Goal: Task Accomplishment & Management: Use online tool/utility

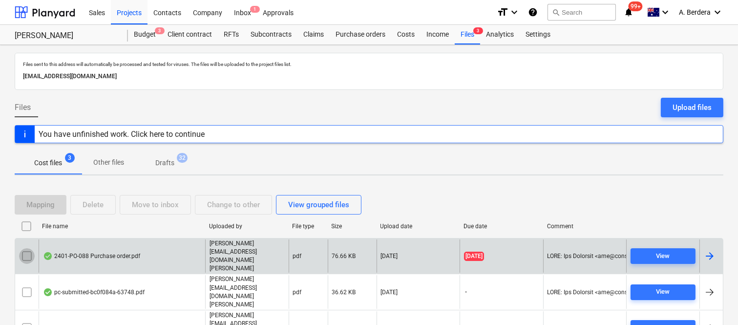
click at [25, 257] on input "checkbox" at bounding box center [27, 256] width 16 height 16
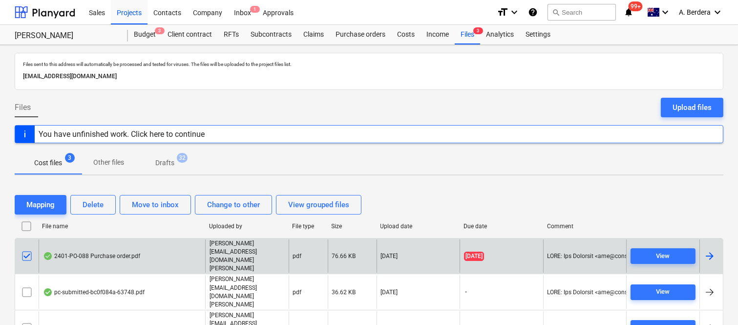
click at [25, 257] on input "checkbox" at bounding box center [27, 256] width 16 height 16
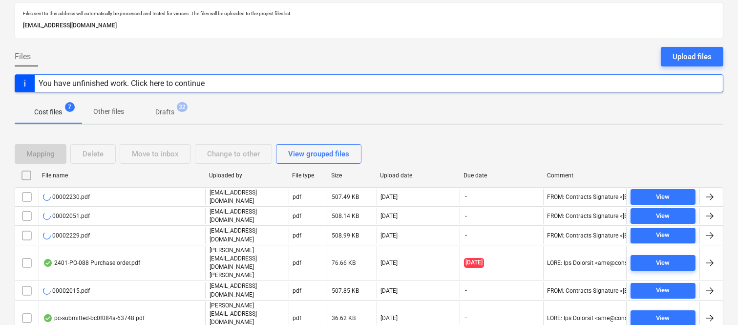
scroll to position [75, 0]
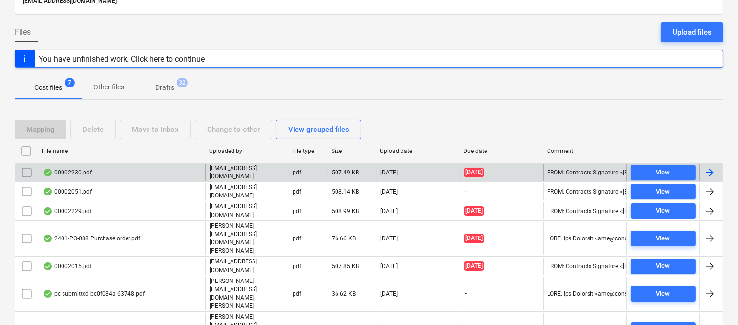
click at [184, 167] on div "00002230.pdf" at bounding box center [122, 172] width 166 height 17
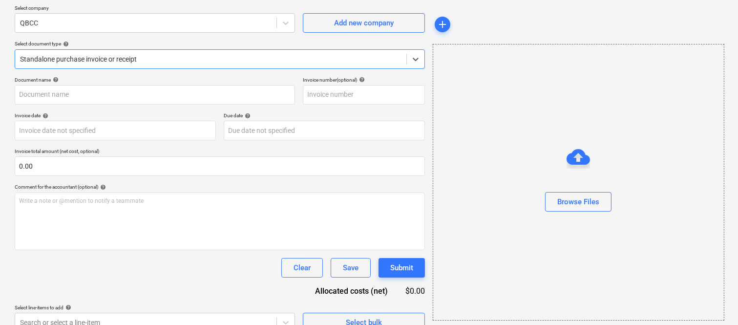
type input "00002230"
type input "[DATE]"
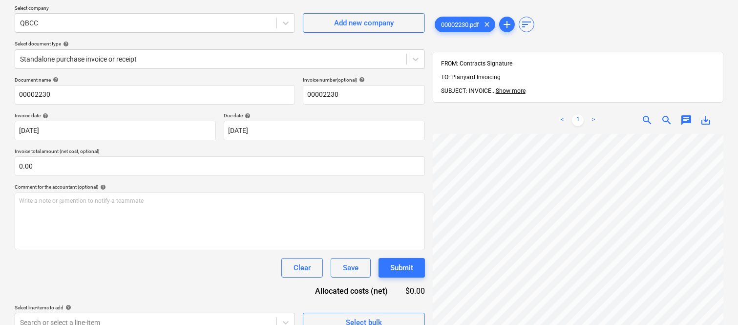
scroll to position [40, 0]
click at [150, 22] on div at bounding box center [145, 23] width 251 height 10
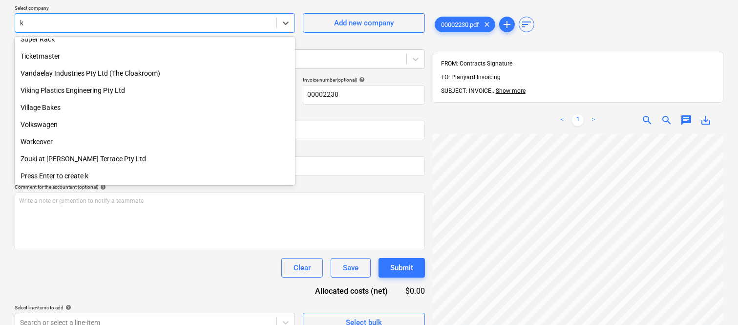
scroll to position [1033, 0]
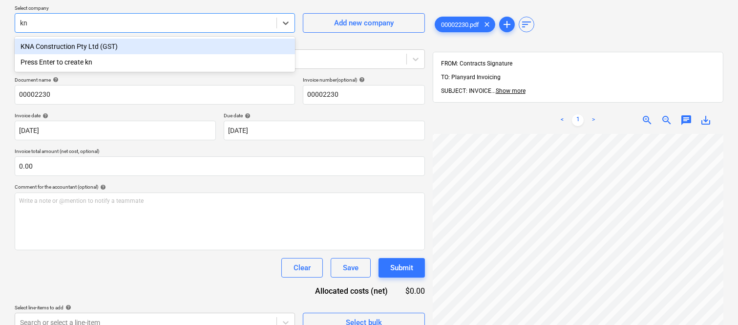
type input "kna"
click at [170, 46] on div "KNA Construction Pty Ltd (GST)" at bounding box center [155, 47] width 280 height 16
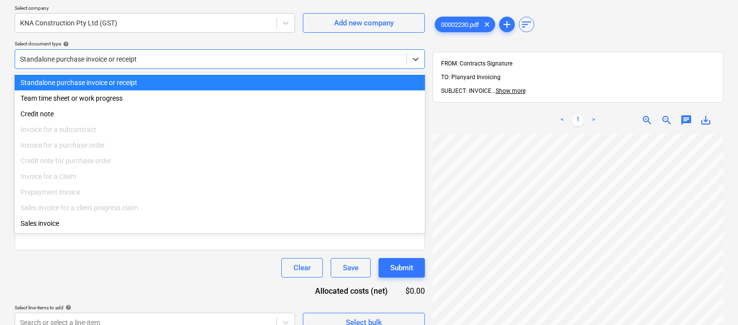
click at [176, 52] on div "Standalone purchase invoice or receipt" at bounding box center [210, 59] width 391 height 14
click at [188, 80] on div "Standalone purchase invoice or receipt" at bounding box center [220, 83] width 410 height 16
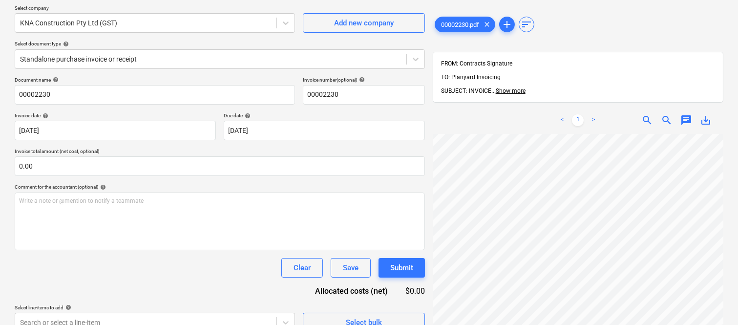
scroll to position [40, 73]
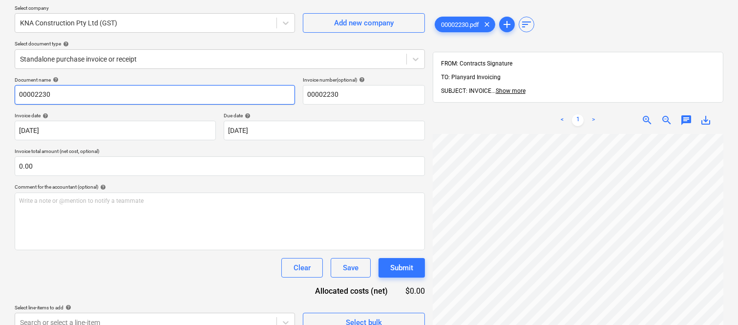
click at [16, 91] on input "00002230" at bounding box center [155, 95] width 280 height 20
click at [88, 95] on input "KNA CONSTRUCTIONS INV- 00002230" at bounding box center [155, 95] width 280 height 20
click at [169, 96] on input "KNA CONSTRUCTION INV- 00002230" at bounding box center [155, 95] width 280 height 20
type input "KNA CONSTRUCTION INV- 00002230"
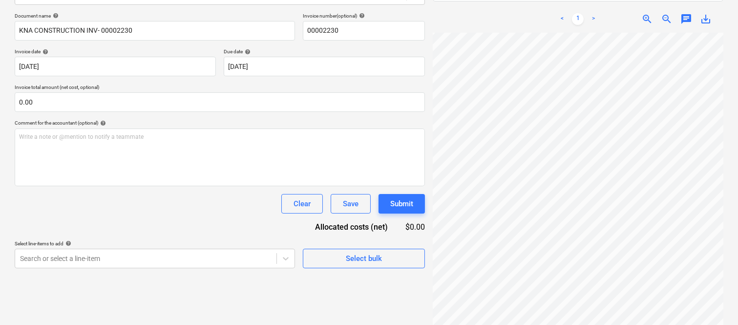
scroll to position [254, 21]
click at [300, 68] on body "Sales Projects Contacts Company Inbox 4 Approvals format_size keyboard_arrow_do…" at bounding box center [369, 23] width 738 height 325
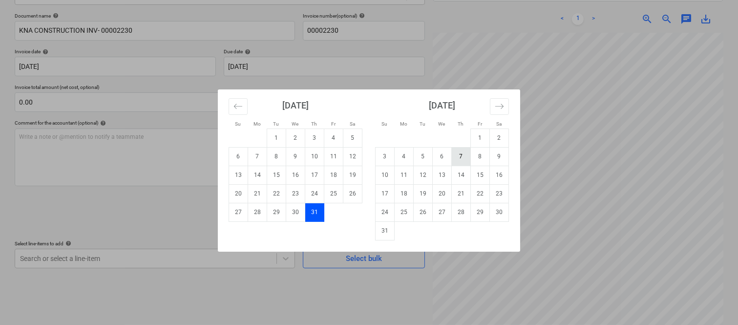
click at [458, 157] on td "7" at bounding box center [461, 156] width 19 height 19
type input "[DATE]"
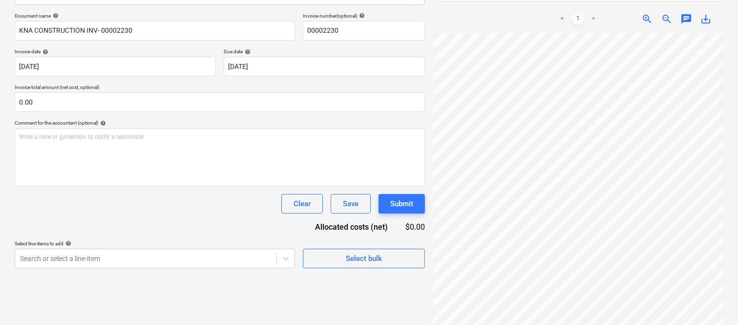
scroll to position [326, 150]
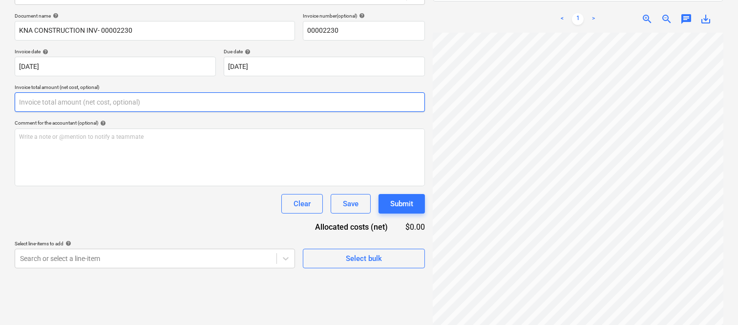
click at [170, 98] on input "text" at bounding box center [220, 102] width 410 height 20
paste input "4,165"
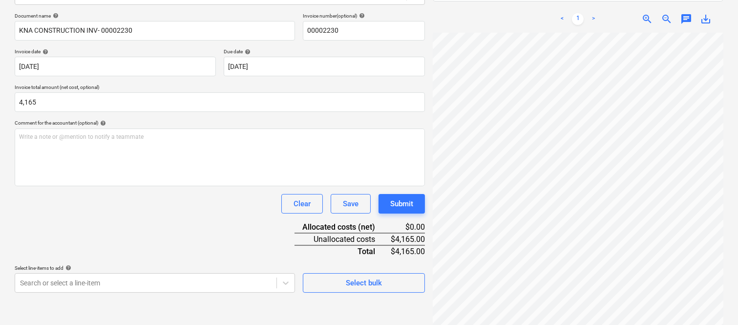
type input "4,165.00"
click at [177, 205] on div "Clear Save Submit" at bounding box center [220, 204] width 410 height 20
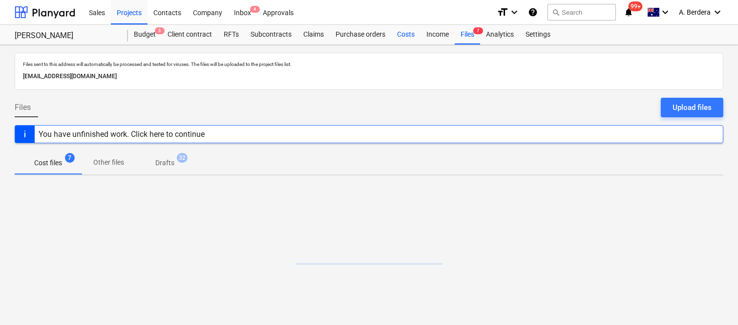
click at [401, 33] on div "Costs" at bounding box center [405, 35] width 29 height 20
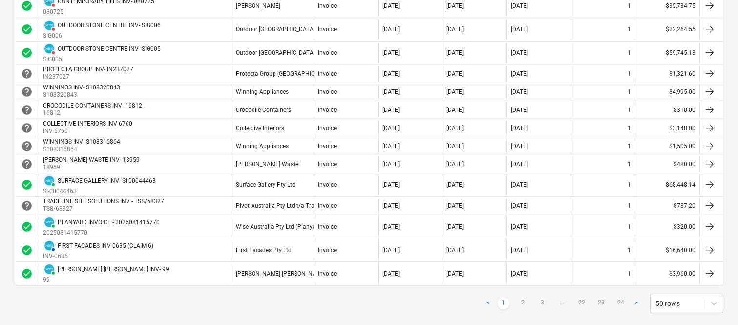
scroll to position [907, 0]
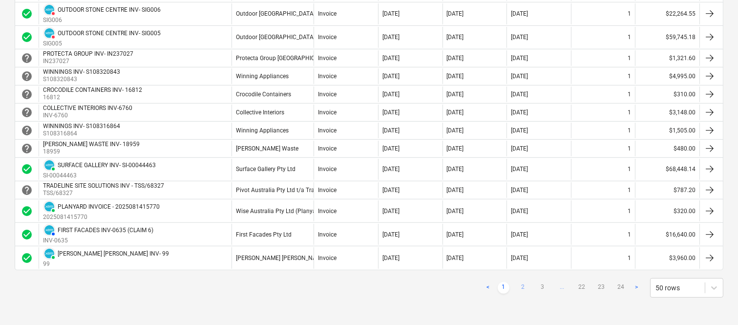
click at [523, 288] on link "2" at bounding box center [523, 288] width 12 height 12
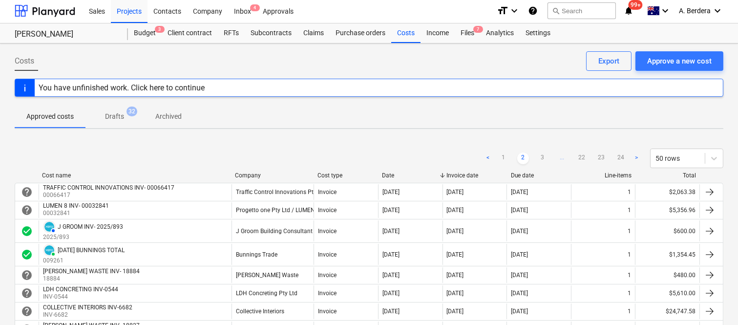
scroll to position [0, 0]
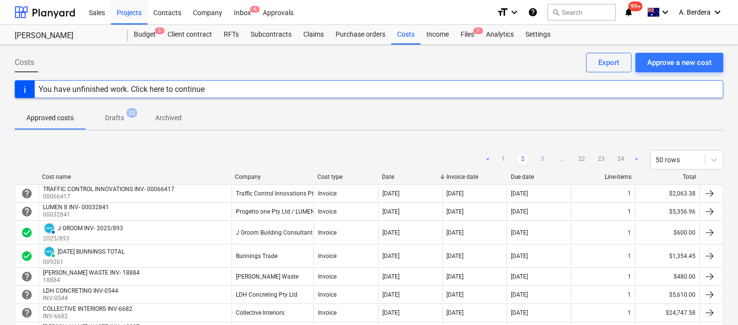
click at [543, 157] on link "3" at bounding box center [543, 160] width 12 height 12
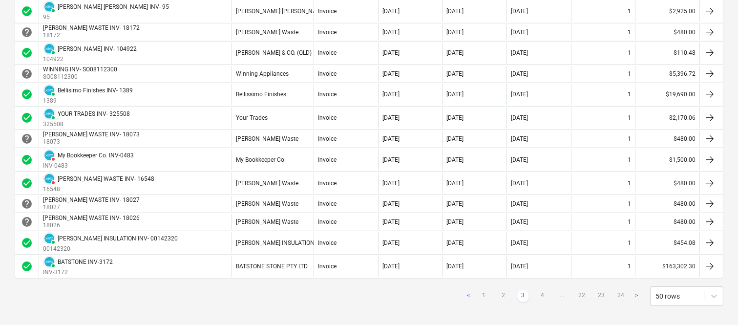
scroll to position [945, 0]
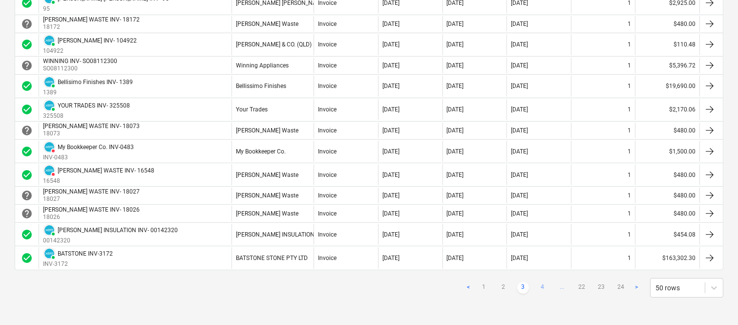
click at [544, 285] on link "4" at bounding box center [543, 288] width 12 height 12
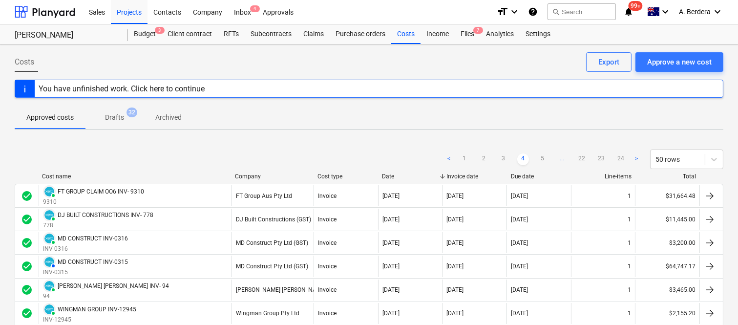
scroll to position [0, 0]
click at [546, 157] on link "5" at bounding box center [543, 160] width 12 height 12
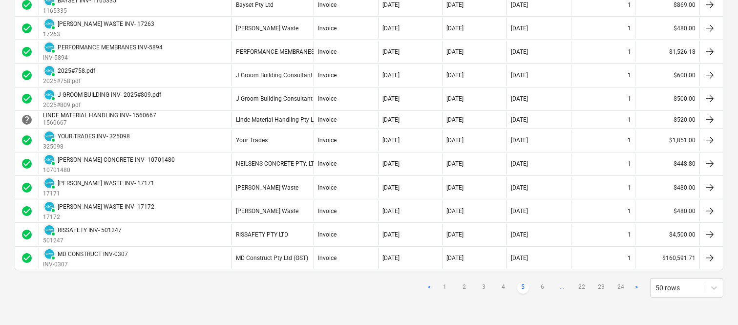
scroll to position [1086, 0]
click at [539, 288] on link "6" at bounding box center [543, 288] width 12 height 12
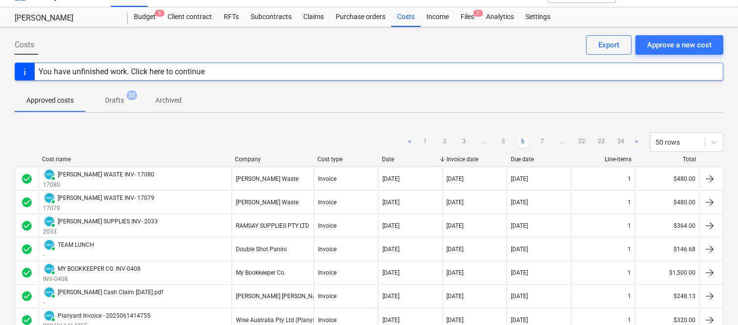
scroll to position [0, 0]
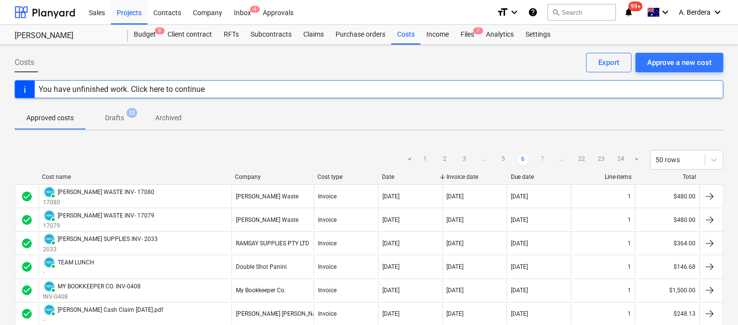
click at [543, 154] on link "7" at bounding box center [543, 160] width 12 height 12
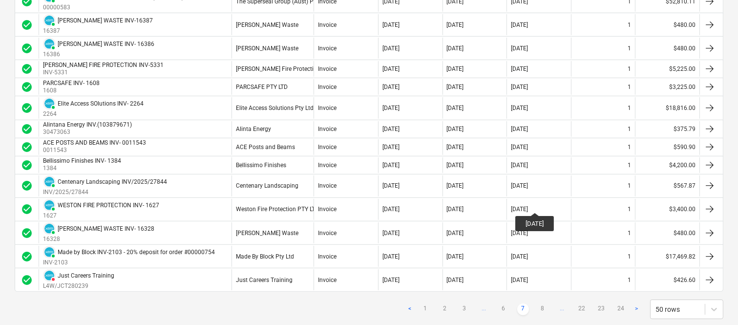
scroll to position [1041, 0]
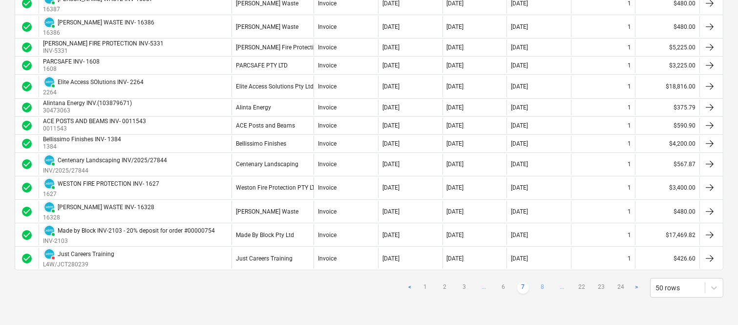
click at [542, 285] on link "8" at bounding box center [543, 288] width 12 height 12
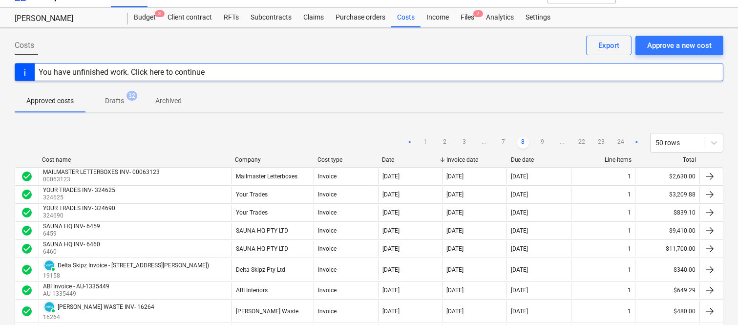
scroll to position [0, 0]
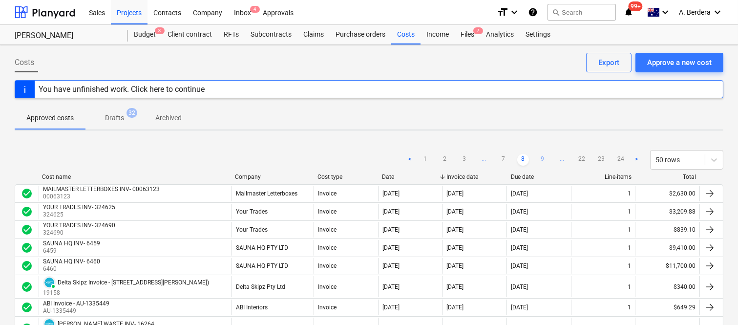
click at [543, 159] on link "9" at bounding box center [543, 160] width 12 height 12
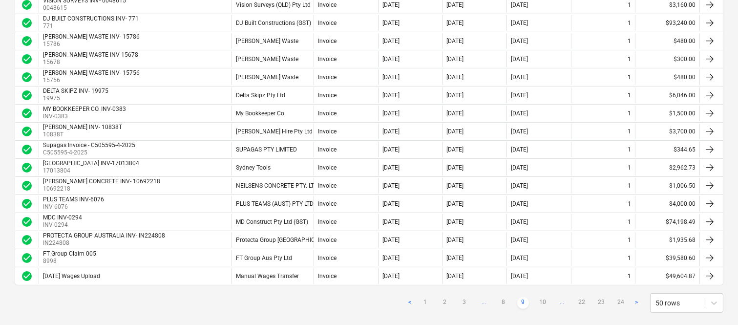
scroll to position [820, 0]
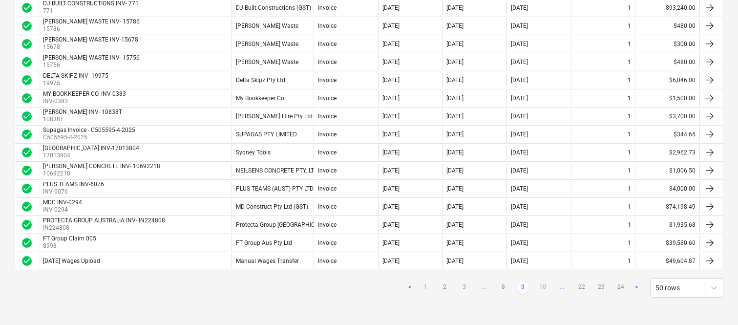
click at [542, 287] on link "10" at bounding box center [543, 288] width 12 height 12
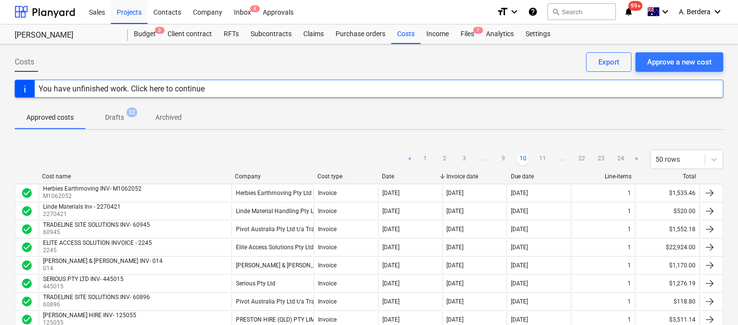
scroll to position [0, 0]
click at [542, 157] on link "11" at bounding box center [543, 160] width 12 height 12
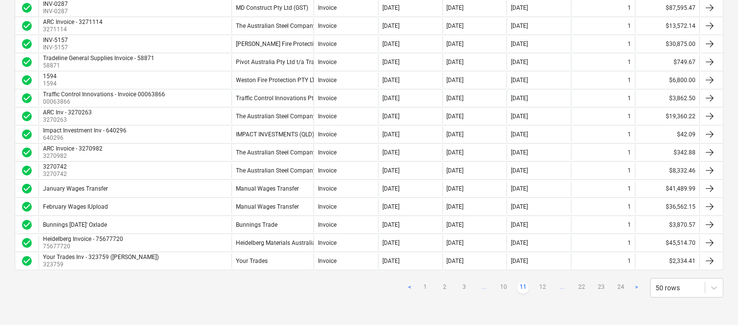
scroll to position [826, 0]
click at [539, 287] on link "12" at bounding box center [543, 288] width 12 height 12
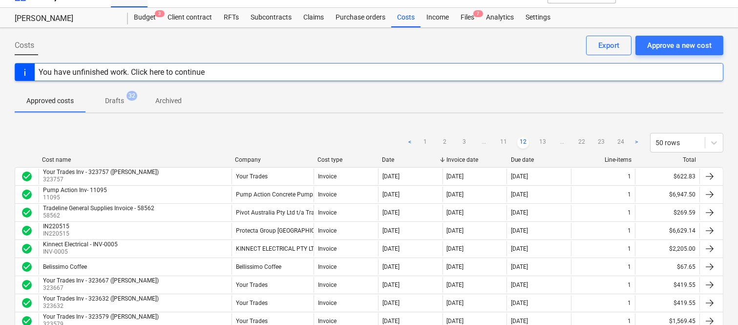
scroll to position [0, 0]
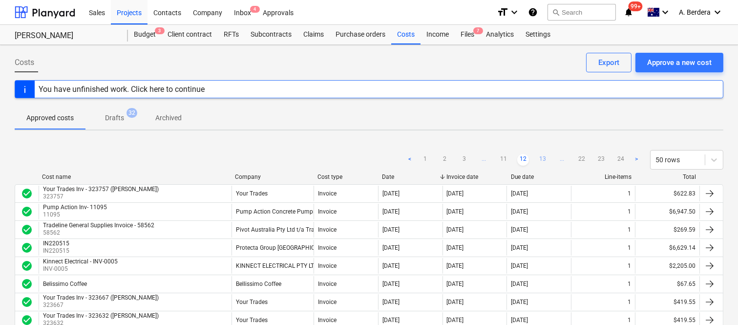
click at [543, 160] on link "13" at bounding box center [543, 160] width 12 height 12
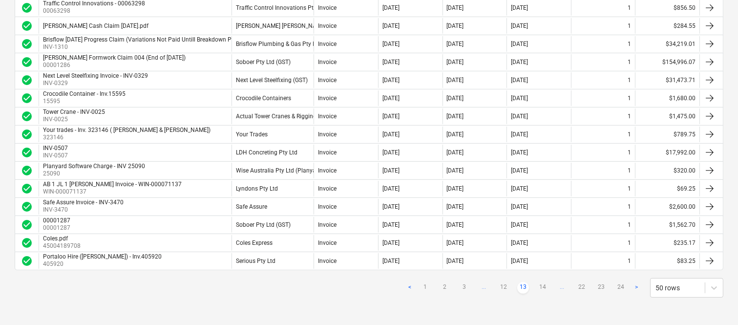
scroll to position [820, 0]
click at [545, 286] on link "14" at bounding box center [543, 288] width 12 height 12
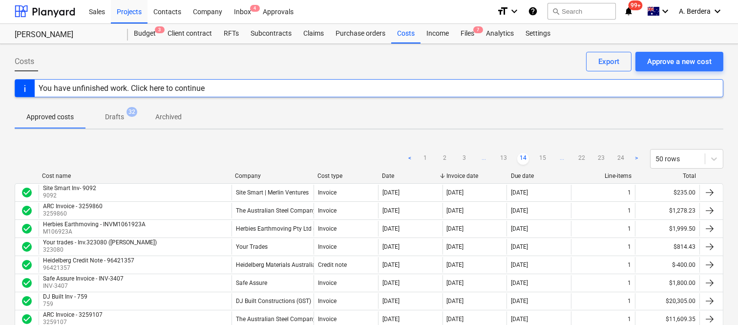
scroll to position [0, 0]
click at [541, 157] on link "15" at bounding box center [543, 160] width 12 height 12
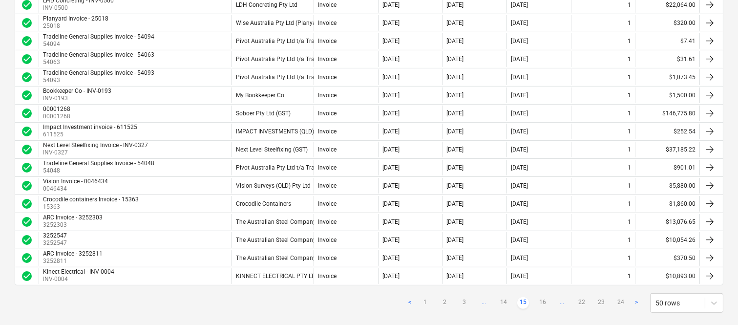
scroll to position [820, 0]
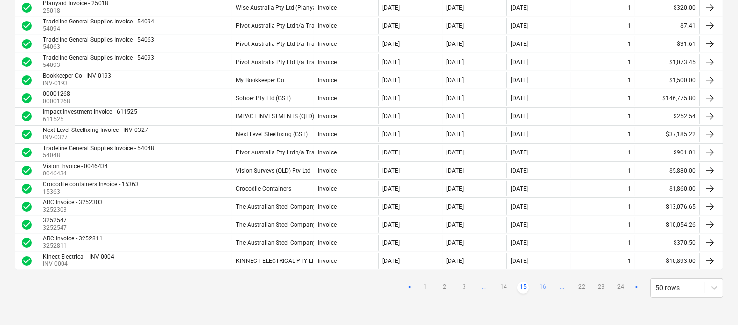
click at [545, 286] on link "16" at bounding box center [543, 288] width 12 height 12
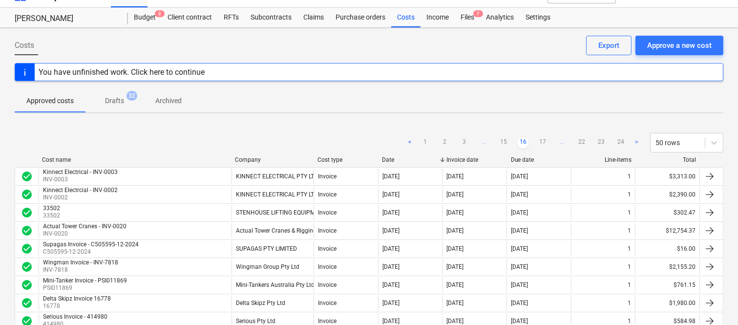
scroll to position [0, 0]
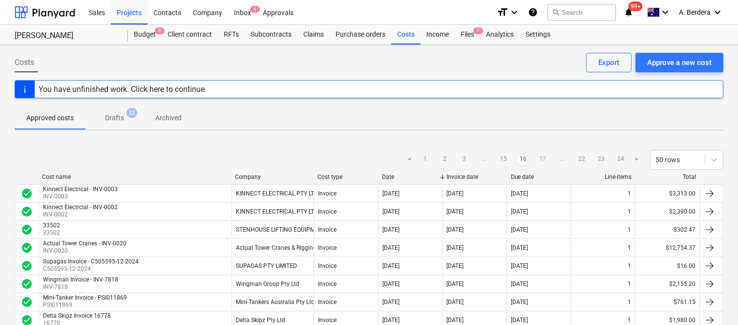
click at [545, 157] on link "17" at bounding box center [543, 160] width 12 height 12
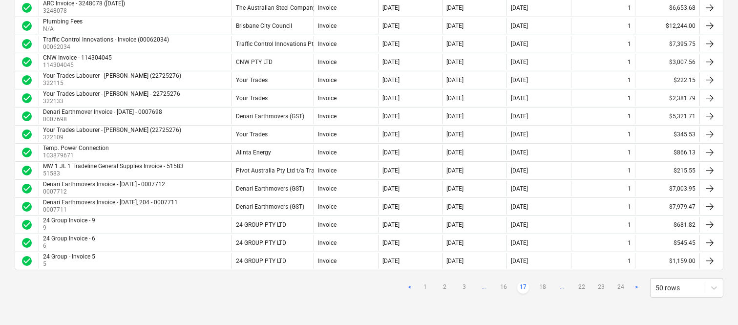
scroll to position [820, 0]
click at [543, 287] on link "18" at bounding box center [543, 288] width 12 height 12
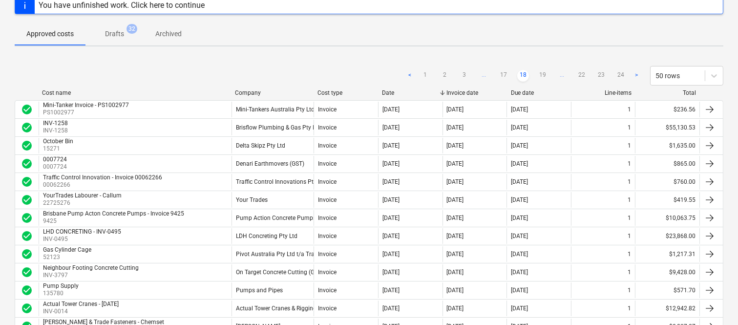
scroll to position [82, 0]
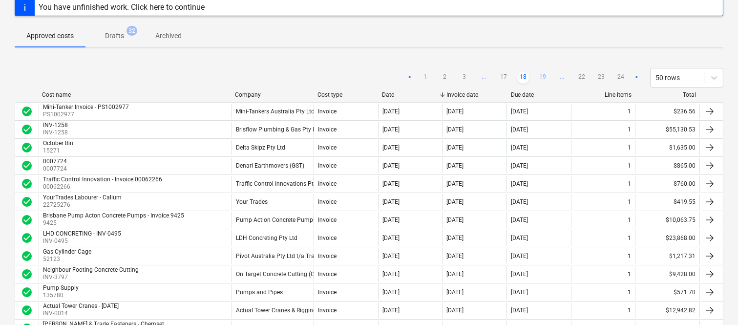
click at [543, 75] on link "19" at bounding box center [543, 78] width 12 height 12
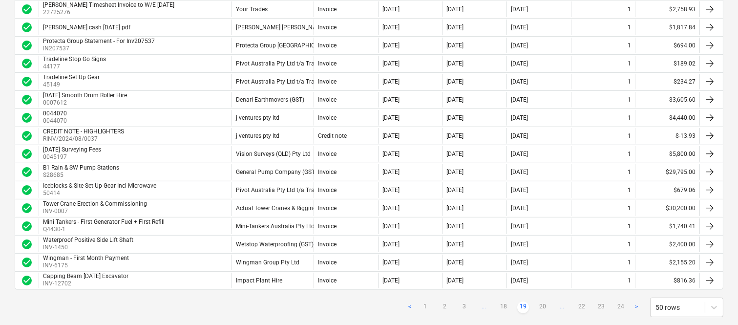
scroll to position [820, 0]
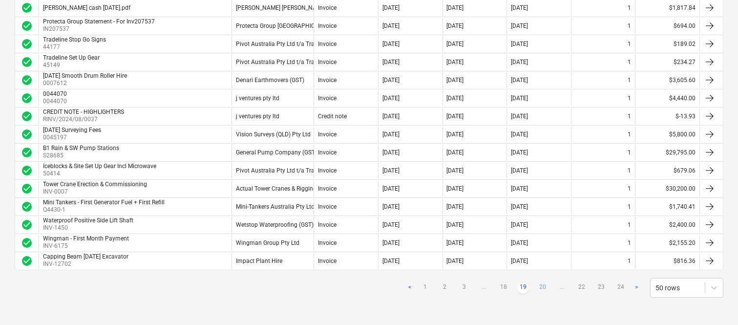
click at [542, 287] on link "20" at bounding box center [543, 288] width 12 height 12
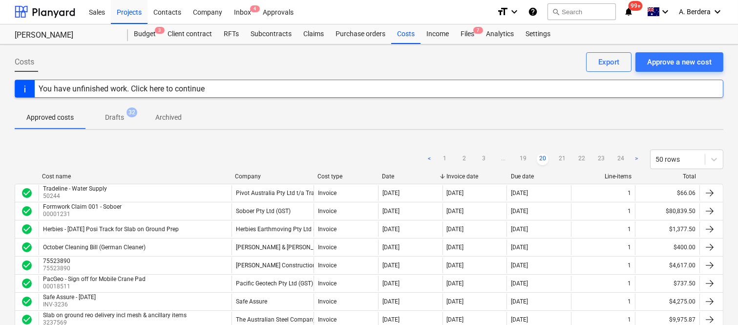
scroll to position [0, 0]
click at [562, 159] on link "21" at bounding box center [562, 160] width 12 height 12
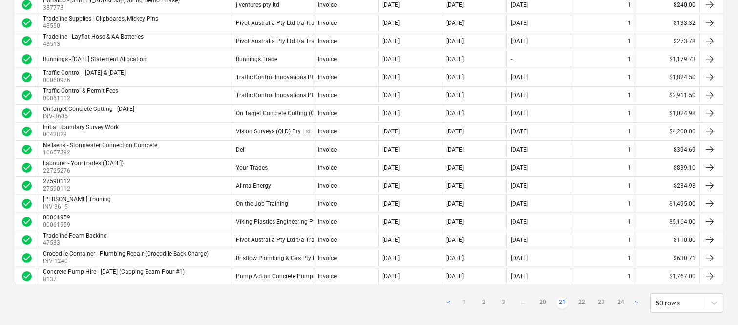
scroll to position [820, 0]
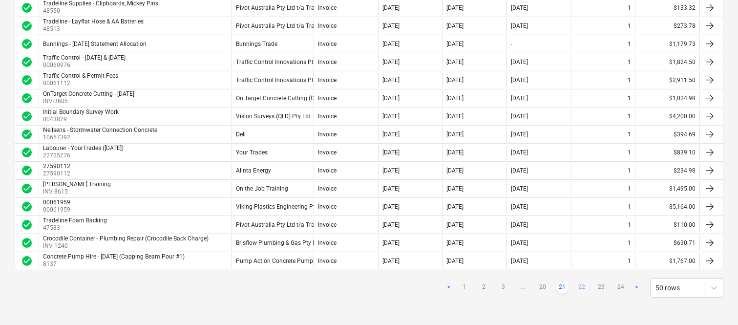
click at [584, 286] on link "22" at bounding box center [582, 288] width 12 height 12
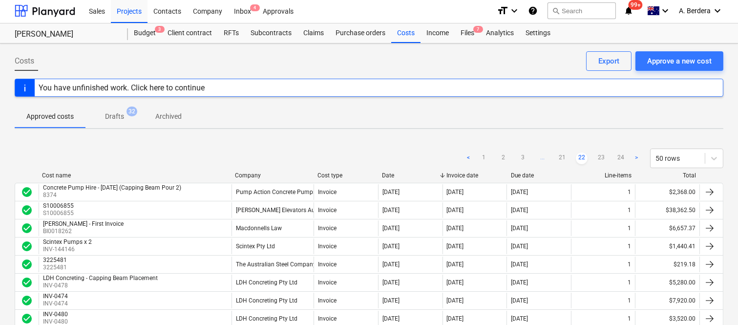
scroll to position [0, 0]
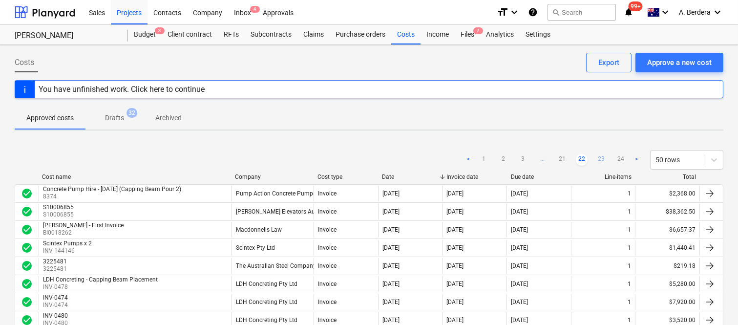
click at [603, 157] on link "23" at bounding box center [601, 160] width 12 height 12
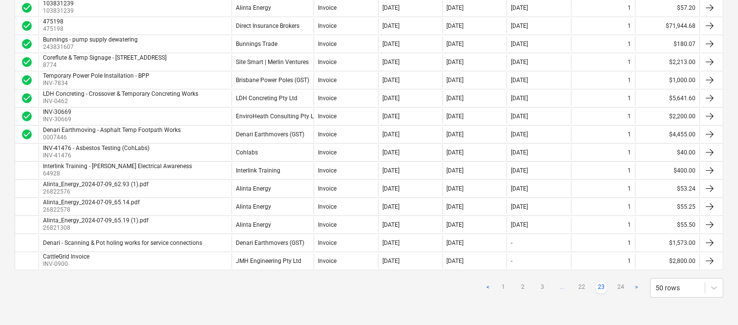
scroll to position [820, 0]
click at [622, 287] on link "24" at bounding box center [621, 288] width 12 height 12
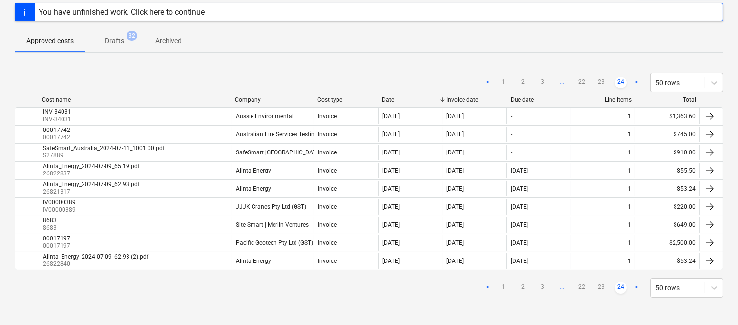
scroll to position [77, 0]
click at [602, 77] on link "23" at bounding box center [601, 83] width 12 height 12
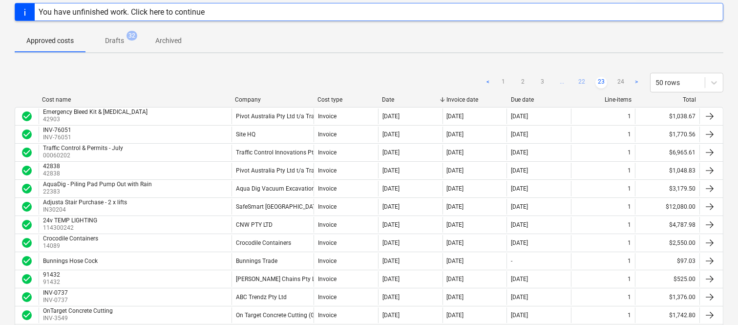
click at [576, 80] on link "22" at bounding box center [582, 83] width 12 height 12
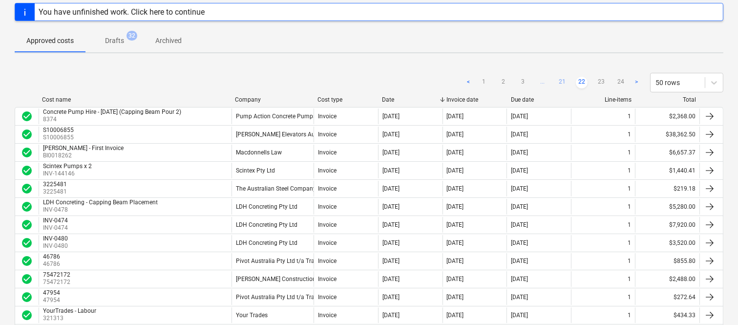
click at [565, 83] on link "21" at bounding box center [562, 83] width 12 height 12
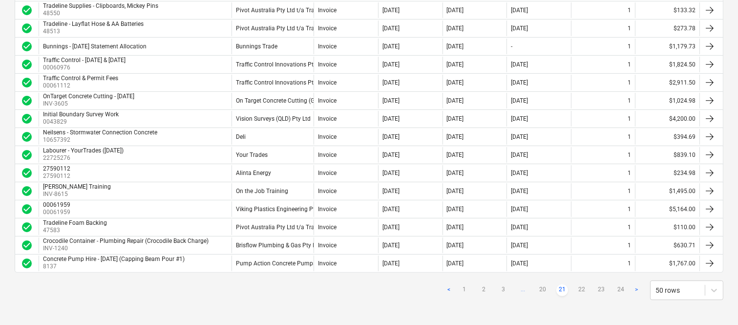
scroll to position [820, 0]
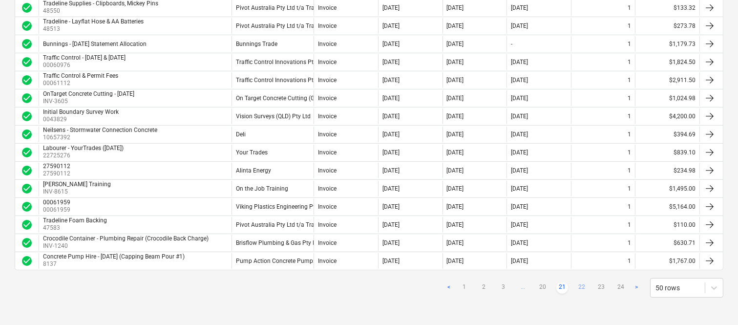
click at [584, 282] on link "22" at bounding box center [582, 288] width 12 height 12
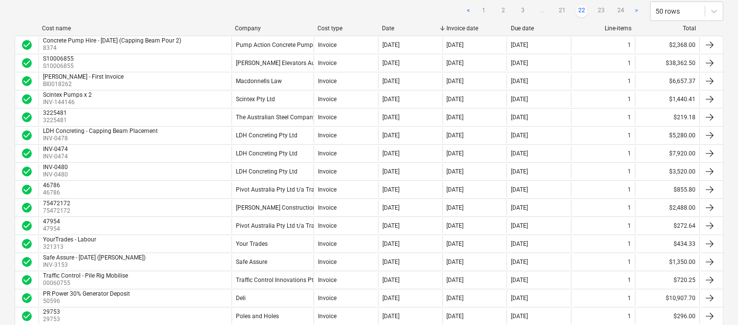
scroll to position [147, 0]
click at [565, 7] on link "21" at bounding box center [562, 12] width 12 height 12
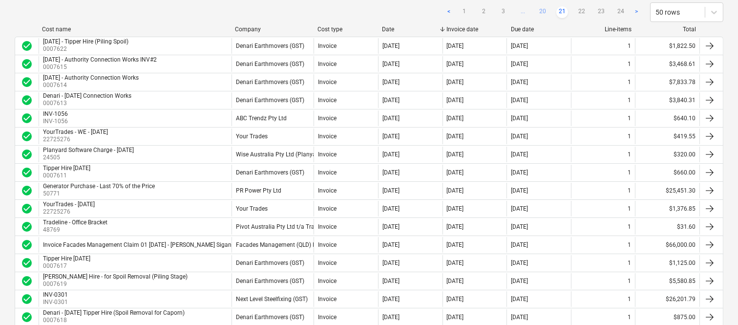
click at [543, 13] on link "20" at bounding box center [543, 12] width 12 height 12
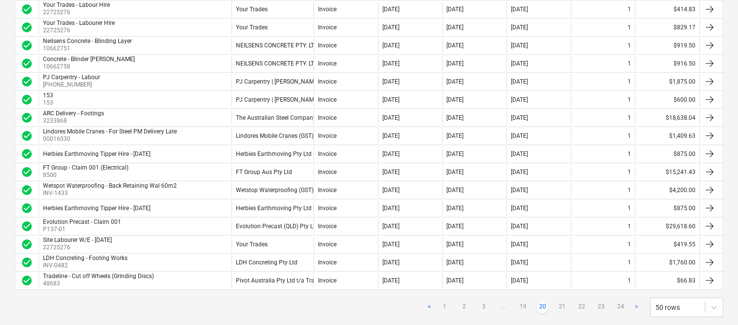
scroll to position [820, 0]
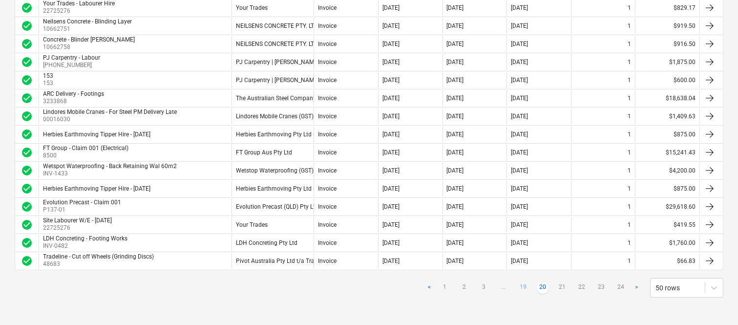
click at [524, 288] on link "19" at bounding box center [523, 288] width 12 height 12
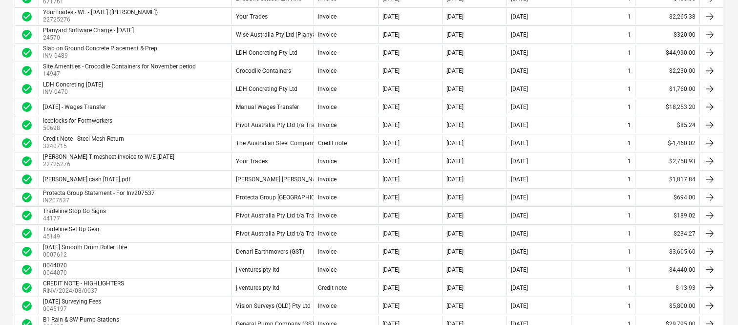
scroll to position [668, 0]
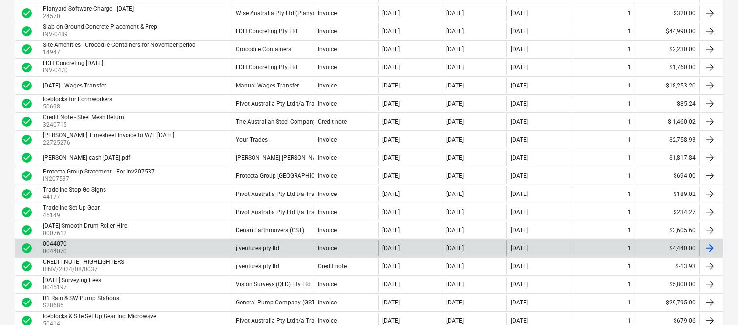
click at [337, 251] on div "Invoice" at bounding box center [345, 248] width 64 height 16
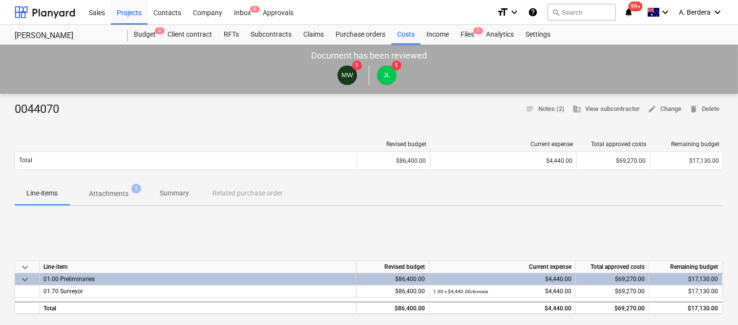
click at [117, 195] on p "Attachments" at bounding box center [109, 193] width 40 height 10
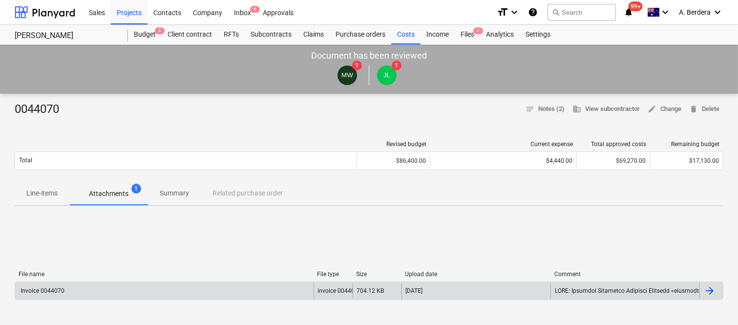
click at [130, 285] on div "Invoice 0044070" at bounding box center [164, 291] width 298 height 16
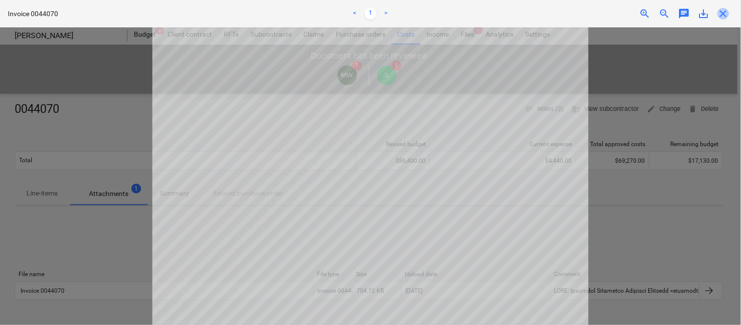
click at [724, 13] on span "close" at bounding box center [723, 14] width 12 height 12
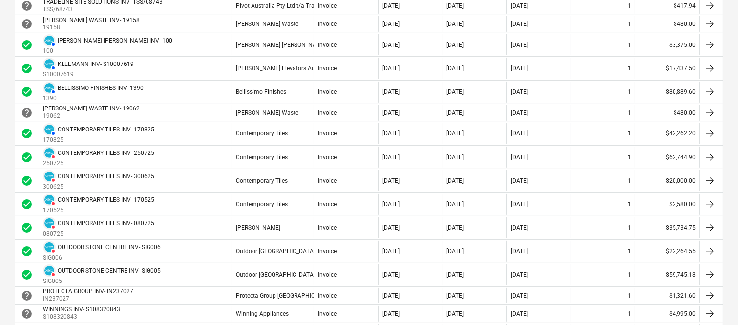
scroll to position [907, 0]
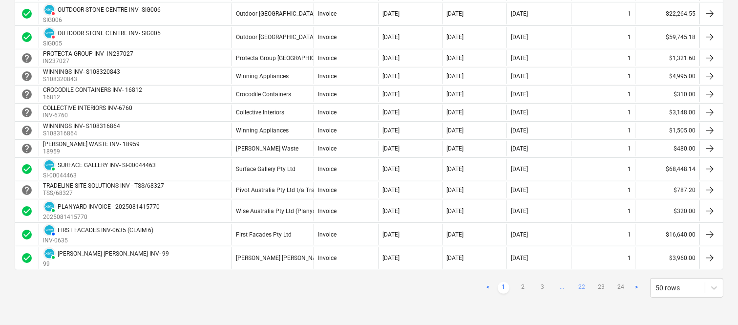
click at [579, 286] on link "22" at bounding box center [582, 288] width 12 height 12
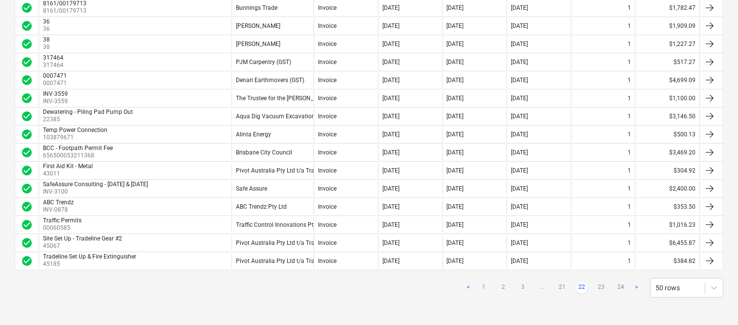
scroll to position [820, 0]
click at [563, 290] on link "21" at bounding box center [562, 288] width 12 height 12
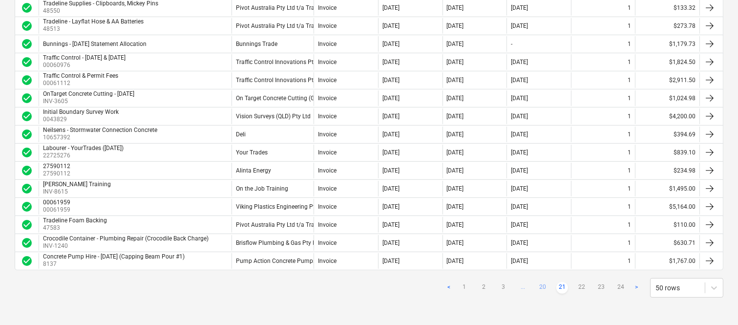
click at [538, 285] on link "20" at bounding box center [543, 288] width 12 height 12
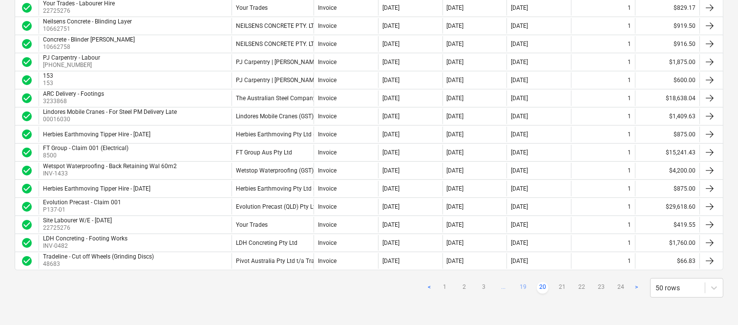
click at [521, 286] on link "19" at bounding box center [523, 288] width 12 height 12
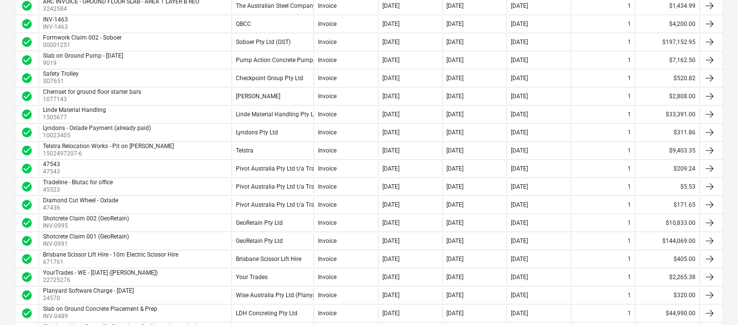
scroll to position [364, 0]
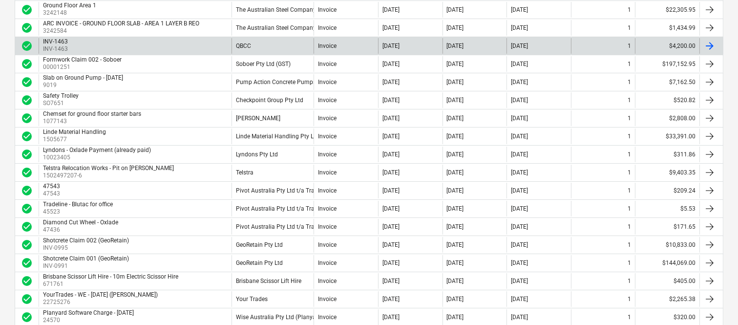
click at [290, 52] on div "QBCC" at bounding box center [272, 46] width 82 height 16
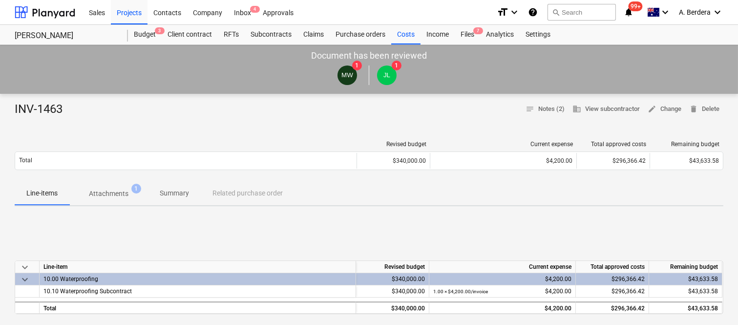
click at [109, 194] on p "Attachments" at bounding box center [109, 193] width 40 height 10
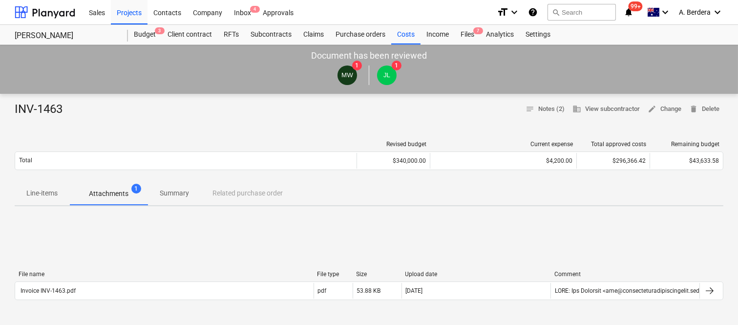
scroll to position [284, 0]
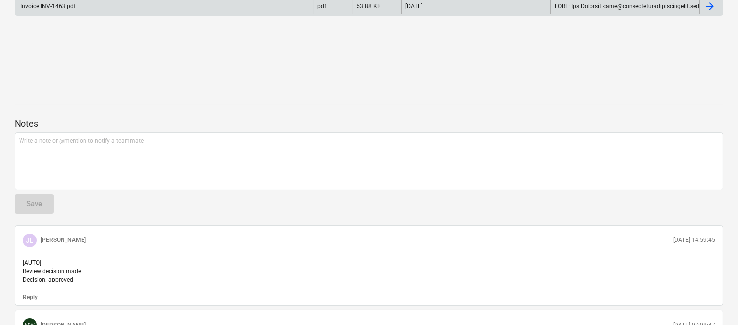
click at [115, 8] on div "Invoice INV-1463.pdf" at bounding box center [164, 7] width 298 height 16
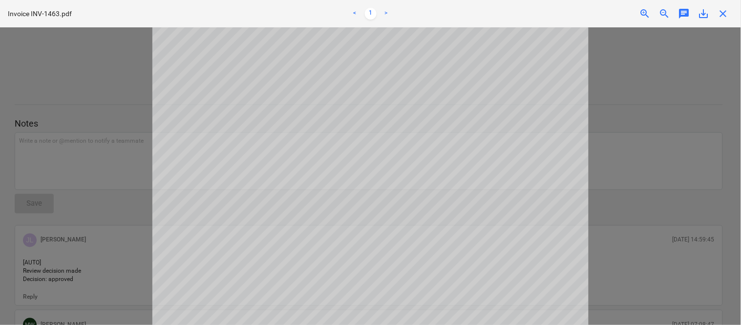
click at [728, 13] on span "close" at bounding box center [723, 14] width 12 height 12
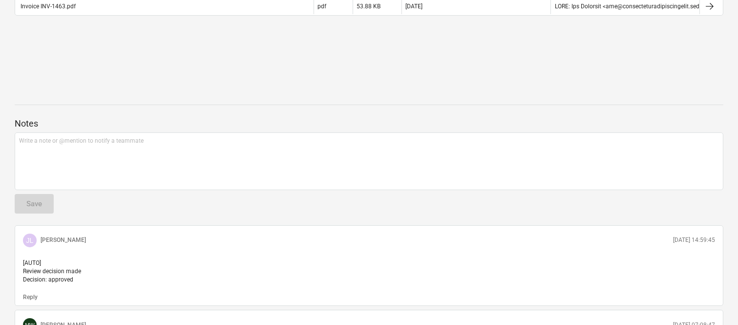
scroll to position [0, 0]
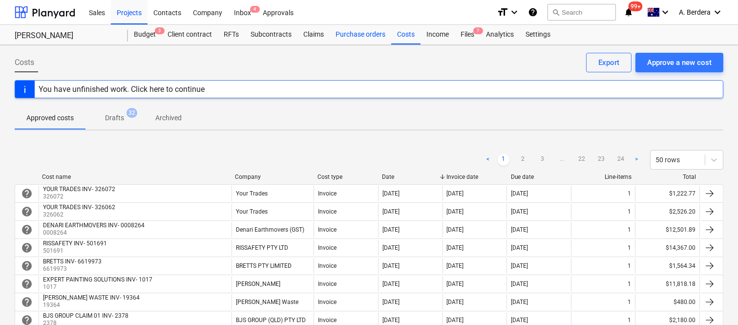
click at [356, 35] on div "Purchase orders" at bounding box center [361, 35] width 62 height 20
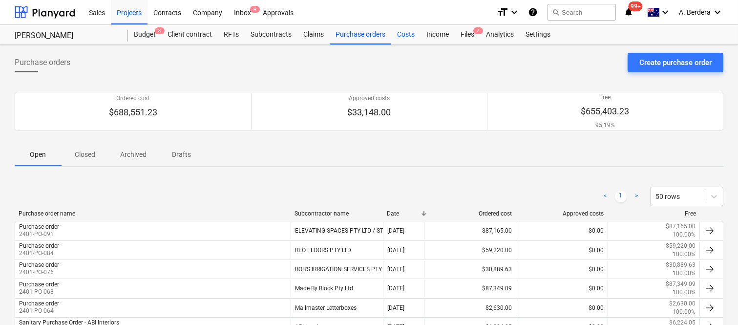
click at [403, 33] on div "Costs" at bounding box center [405, 35] width 29 height 20
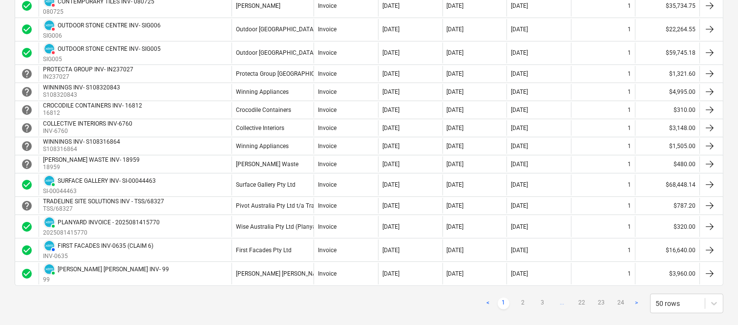
scroll to position [907, 0]
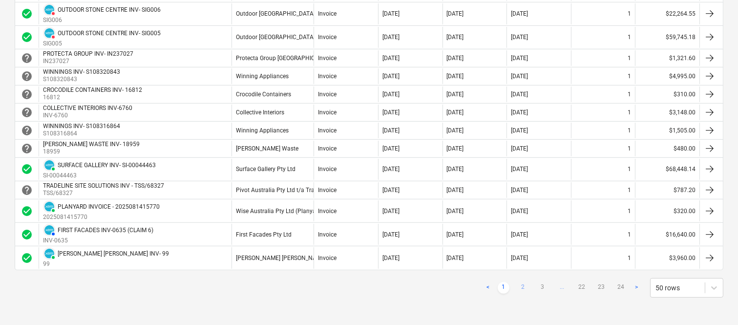
click at [526, 286] on link "2" at bounding box center [523, 288] width 12 height 12
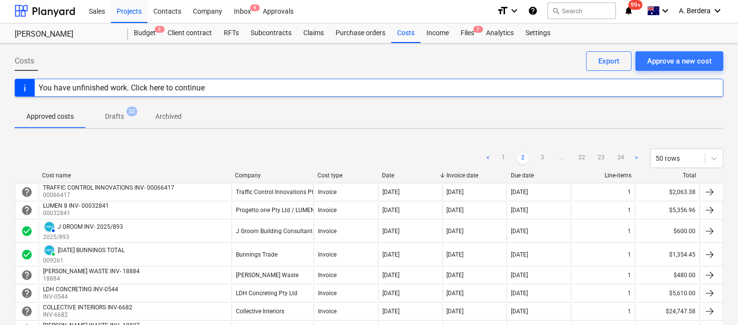
scroll to position [0, 0]
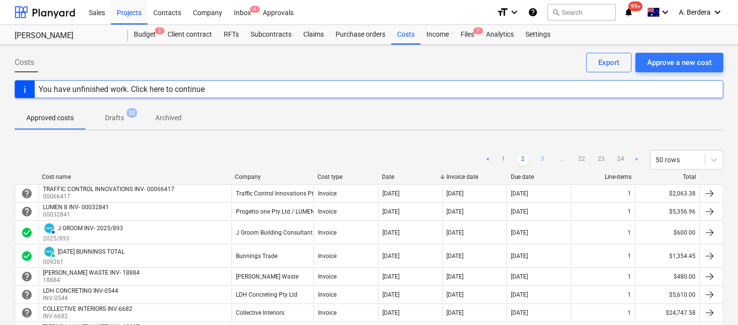
click at [540, 157] on link "3" at bounding box center [543, 160] width 12 height 12
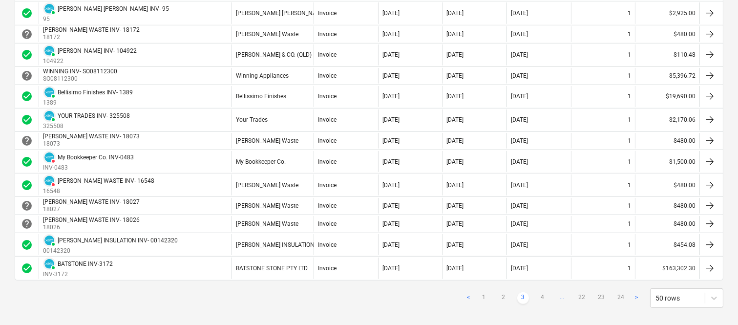
scroll to position [945, 0]
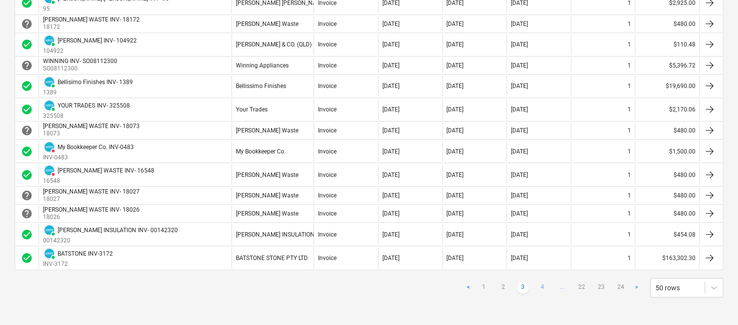
click at [544, 291] on link "4" at bounding box center [543, 288] width 12 height 12
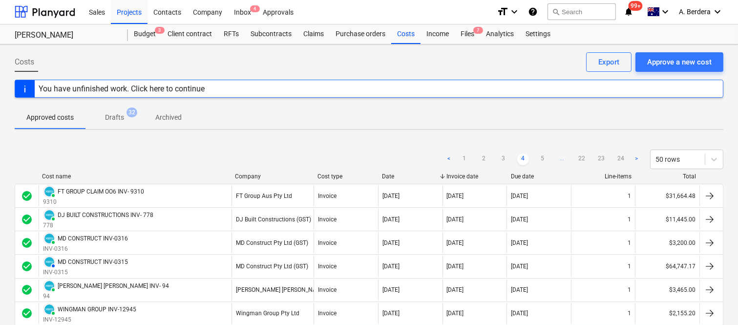
scroll to position [0, 0]
click at [545, 159] on link "5" at bounding box center [543, 160] width 12 height 12
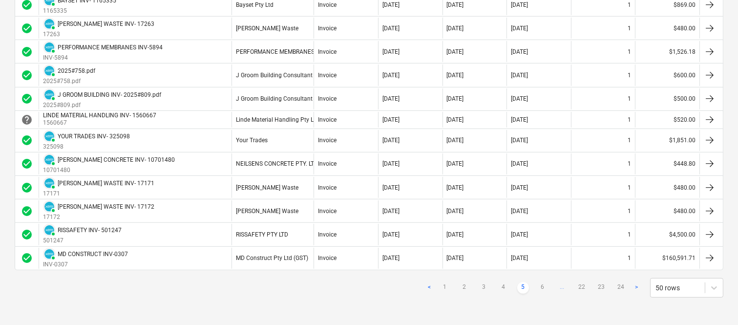
scroll to position [1086, 0]
click at [548, 286] on link "6" at bounding box center [543, 288] width 12 height 12
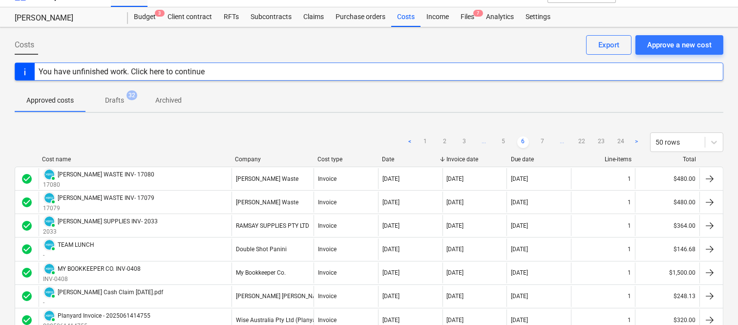
scroll to position [0, 0]
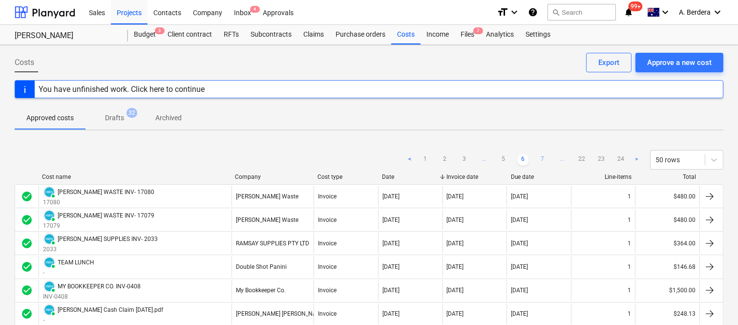
click at [541, 159] on link "7" at bounding box center [543, 160] width 12 height 12
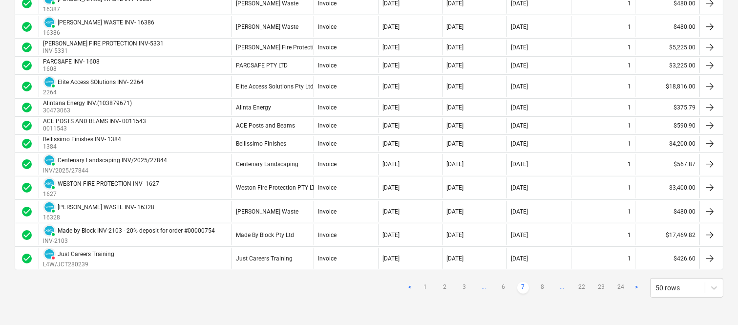
scroll to position [1043, 0]
click at [544, 289] on link "8" at bounding box center [543, 288] width 12 height 12
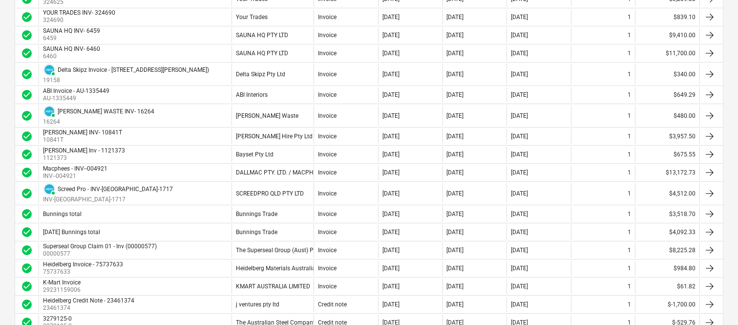
scroll to position [234, 0]
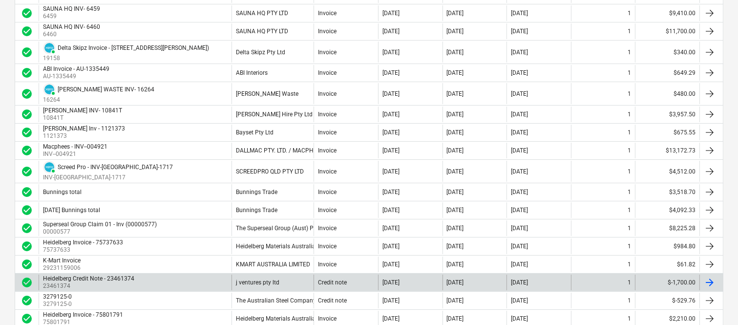
click at [298, 289] on div "j ventures pty ltd" at bounding box center [272, 282] width 82 height 16
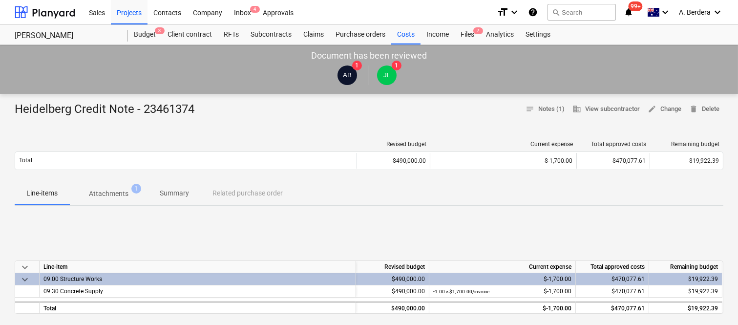
click at [103, 194] on p "Attachments" at bounding box center [109, 193] width 40 height 10
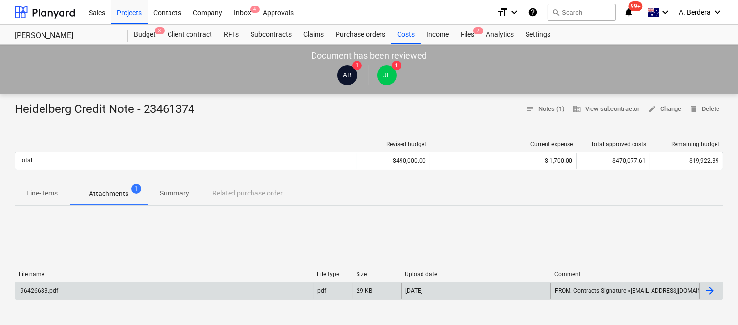
click at [122, 284] on div "96426683.pdf" at bounding box center [164, 291] width 298 height 16
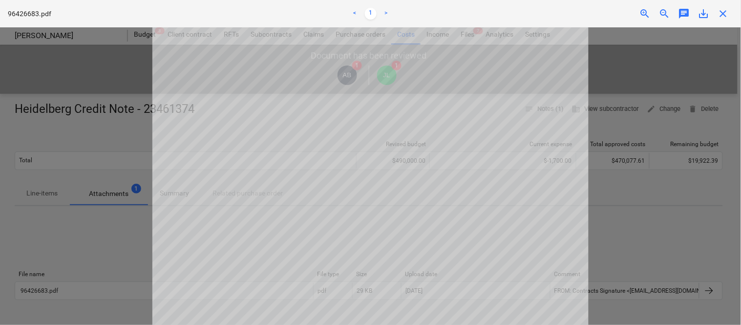
click at [730, 12] on div "close" at bounding box center [723, 14] width 20 height 12
click at [728, 11] on span "close" at bounding box center [723, 14] width 12 height 12
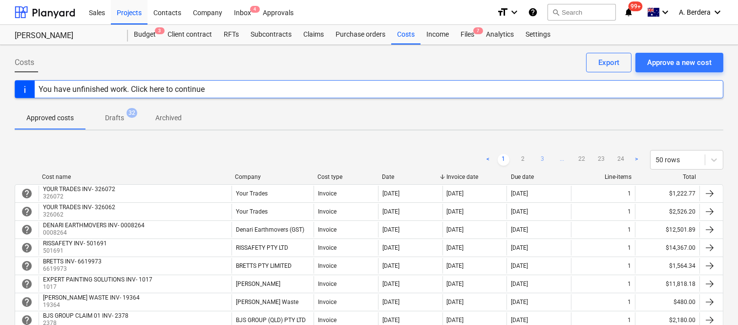
click at [541, 158] on link "3" at bounding box center [543, 160] width 12 height 12
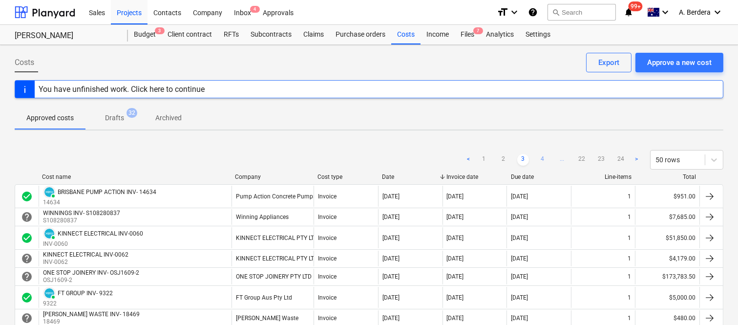
click at [539, 158] on link "4" at bounding box center [543, 160] width 12 height 12
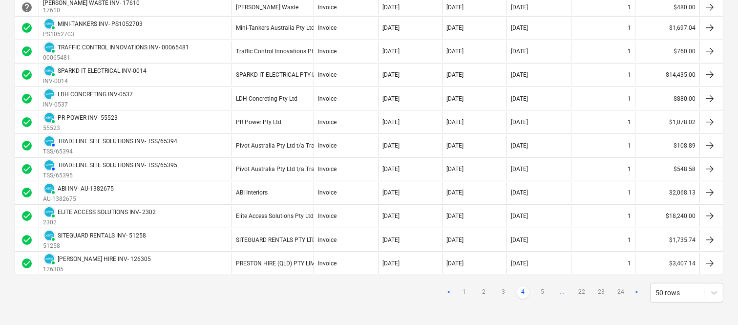
scroll to position [1005, 0]
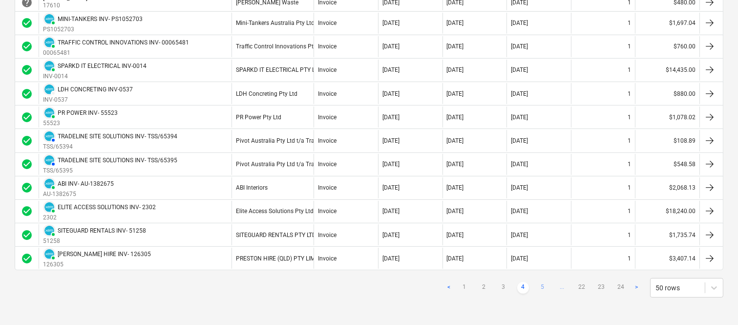
click at [541, 289] on link "5" at bounding box center [543, 288] width 12 height 12
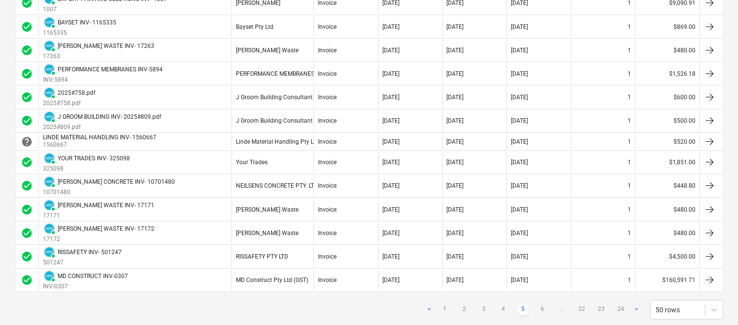
scroll to position [1085, 0]
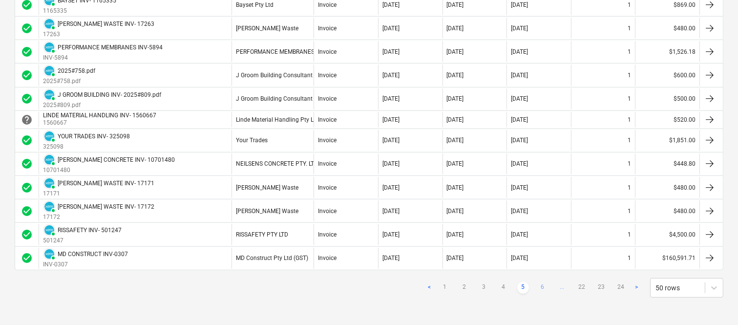
click at [544, 289] on link "6" at bounding box center [543, 288] width 12 height 12
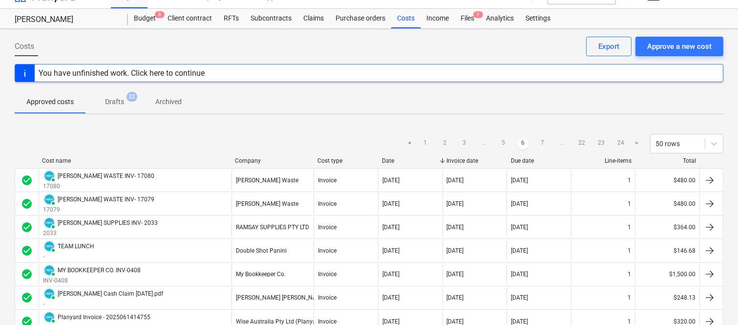
scroll to position [0, 0]
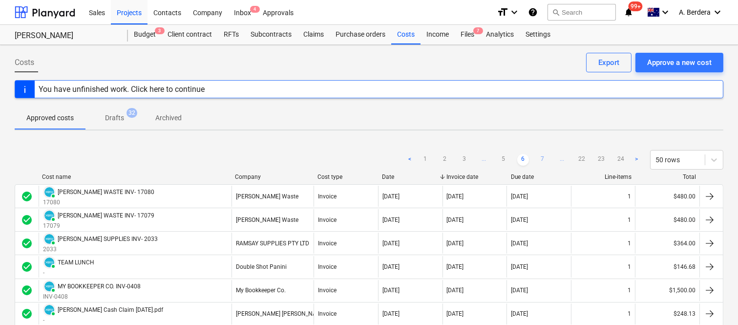
click at [540, 160] on link "7" at bounding box center [543, 160] width 12 height 12
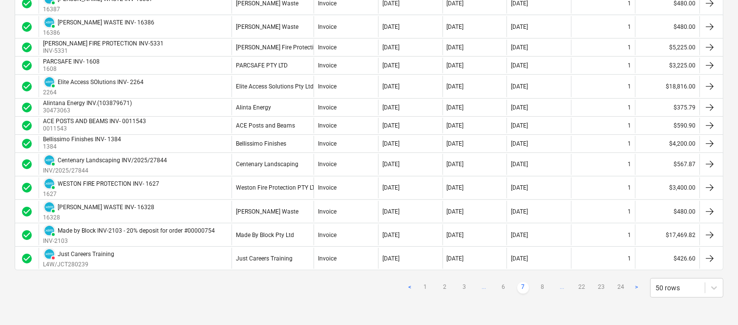
scroll to position [1043, 0]
click at [543, 287] on link "8" at bounding box center [543, 288] width 12 height 12
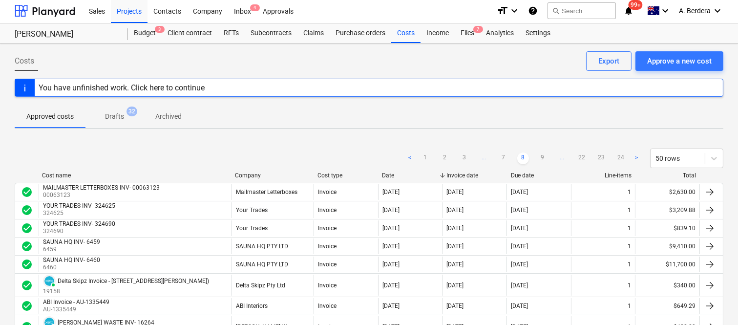
scroll to position [0, 0]
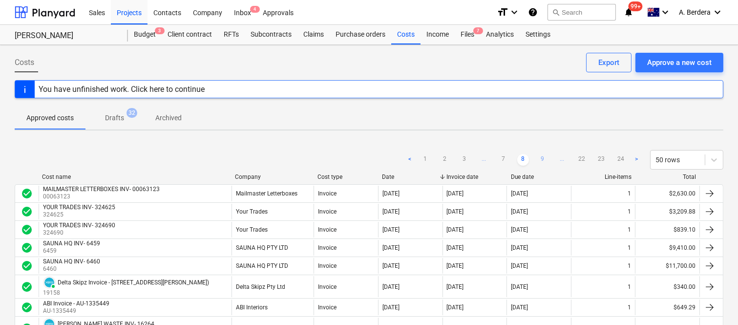
click at [544, 159] on link "9" at bounding box center [543, 160] width 12 height 12
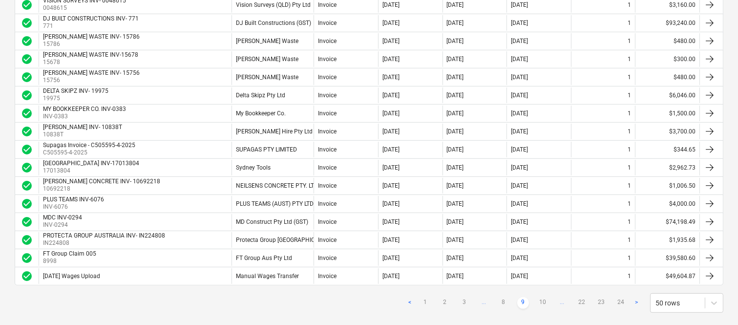
scroll to position [820, 0]
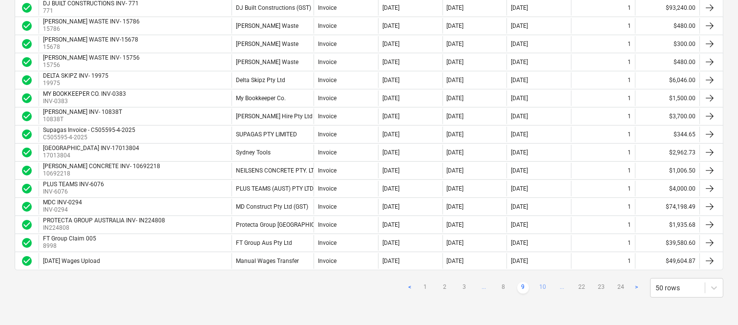
click at [539, 289] on link "10" at bounding box center [543, 288] width 12 height 12
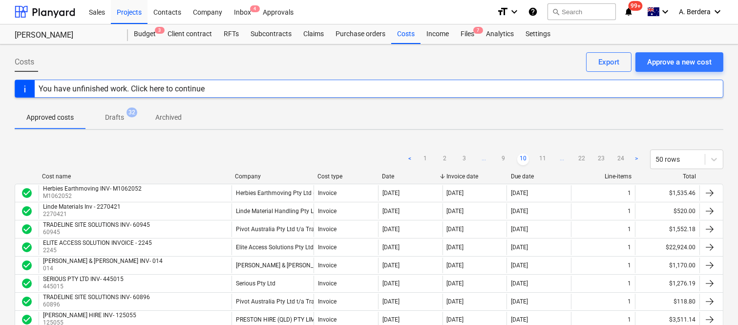
scroll to position [0, 0]
click at [543, 159] on link "11" at bounding box center [543, 160] width 12 height 12
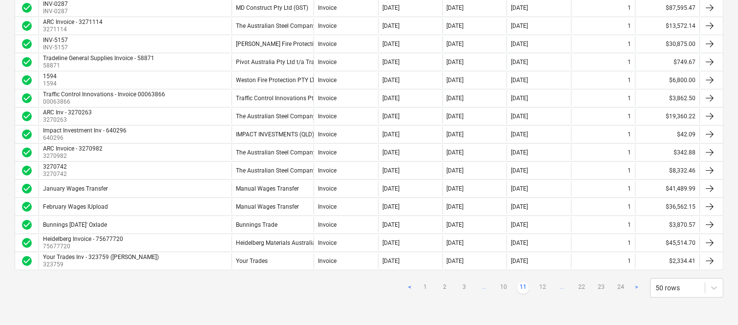
scroll to position [826, 0]
click at [547, 288] on link "12" at bounding box center [543, 288] width 12 height 12
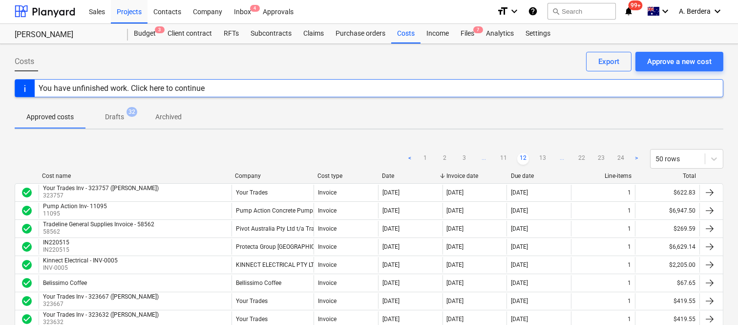
scroll to position [0, 0]
click at [542, 157] on link "13" at bounding box center [543, 160] width 12 height 12
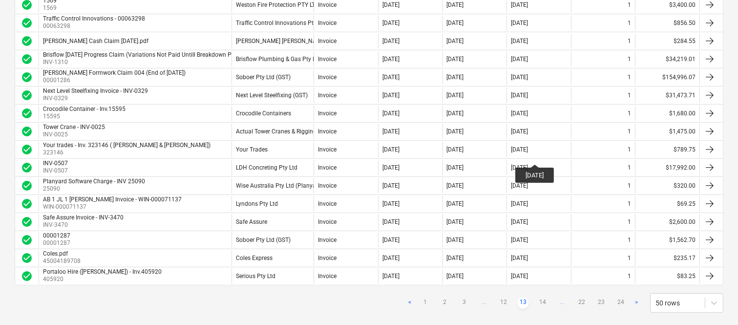
scroll to position [820, 0]
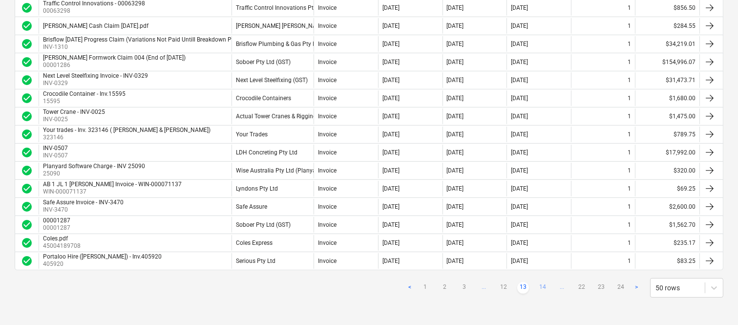
click at [543, 285] on link "14" at bounding box center [543, 288] width 12 height 12
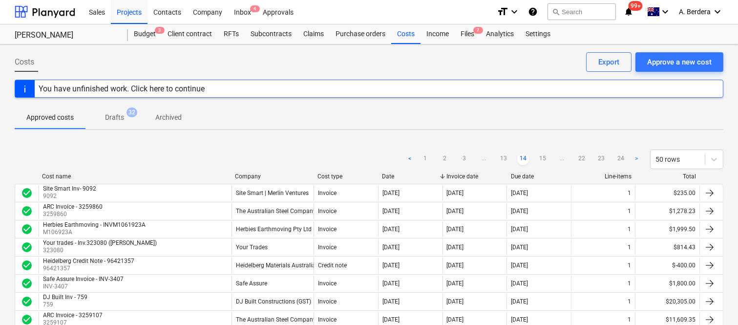
scroll to position [0, 0]
click at [543, 155] on link "15" at bounding box center [543, 160] width 12 height 12
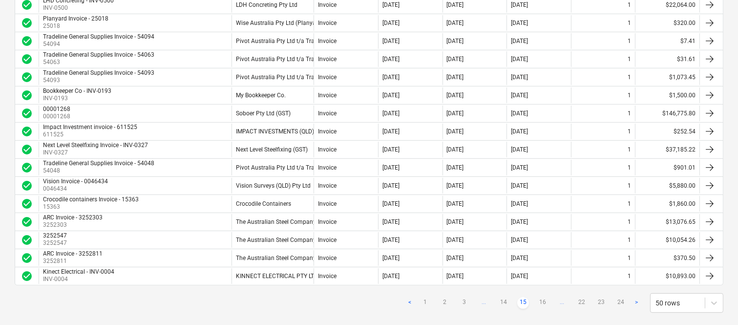
scroll to position [820, 0]
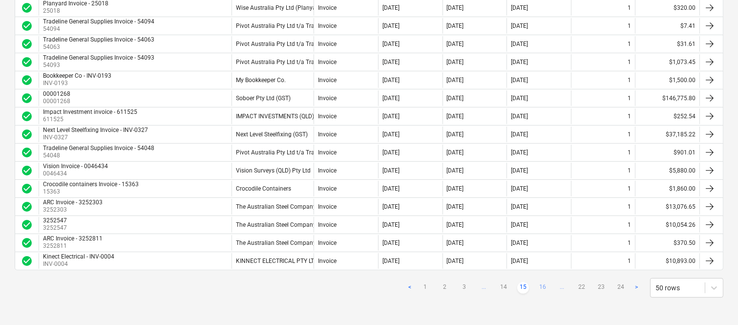
click at [544, 285] on link "16" at bounding box center [543, 288] width 12 height 12
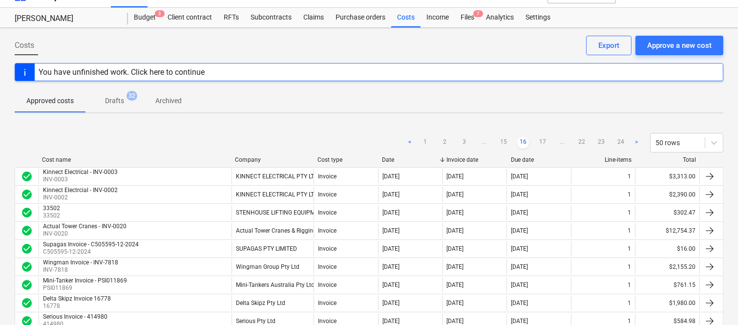
scroll to position [0, 0]
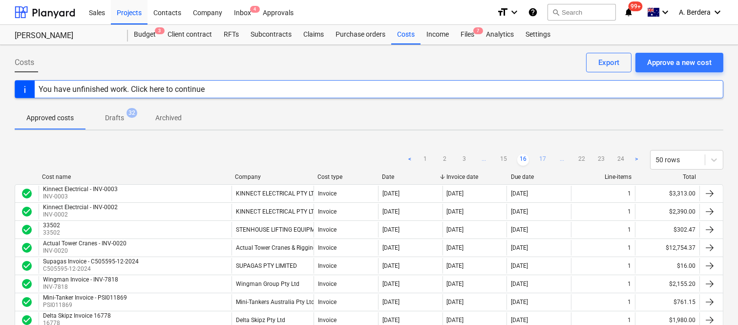
click at [542, 158] on link "17" at bounding box center [543, 160] width 12 height 12
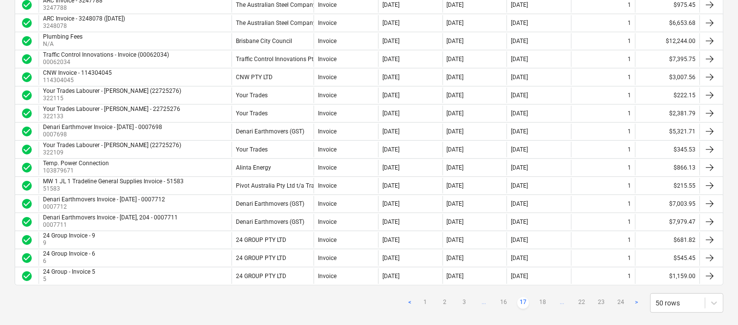
scroll to position [820, 0]
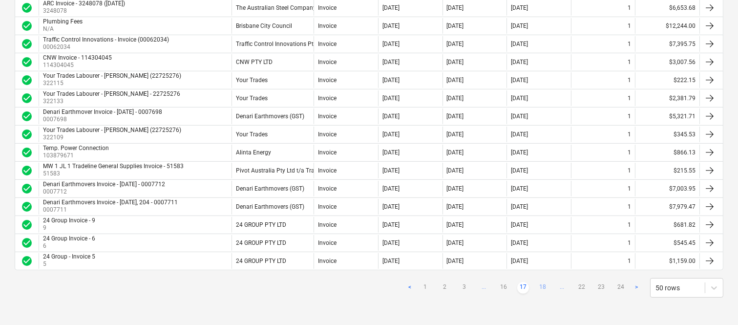
click at [544, 287] on link "18" at bounding box center [543, 288] width 12 height 12
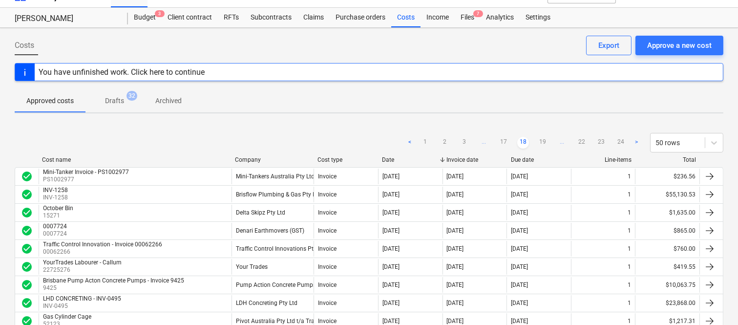
scroll to position [0, 0]
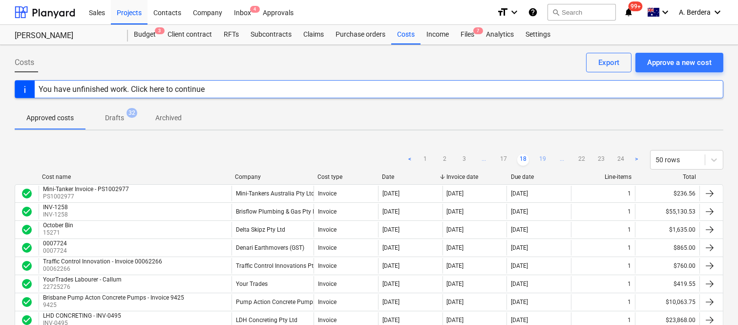
click at [544, 156] on link "19" at bounding box center [543, 160] width 12 height 12
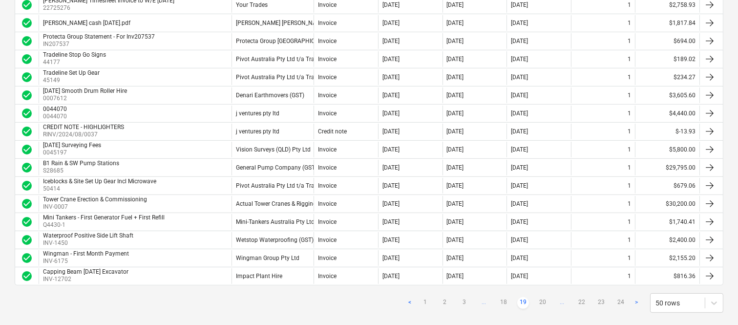
scroll to position [820, 0]
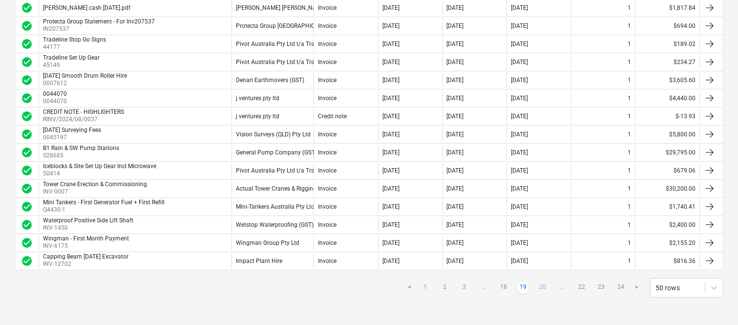
click at [543, 287] on link "20" at bounding box center [543, 288] width 12 height 12
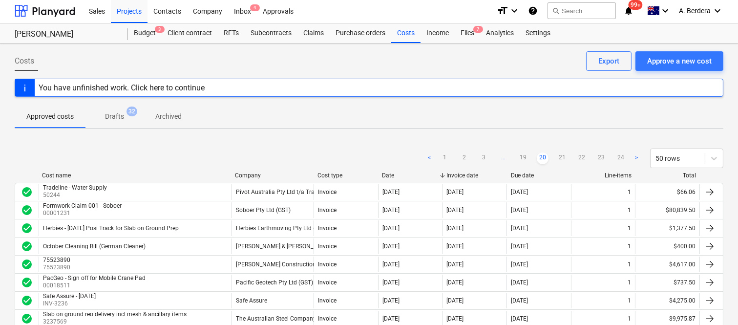
scroll to position [0, 0]
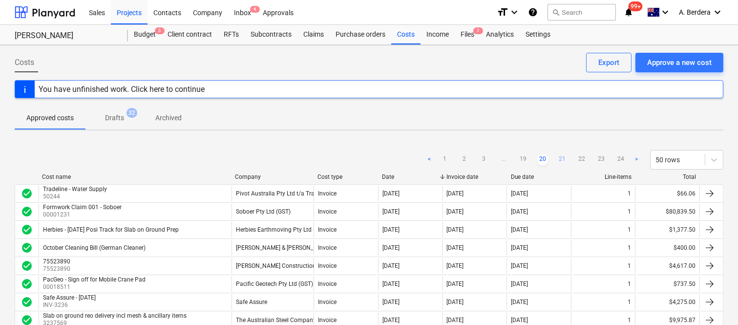
click at [563, 156] on link "21" at bounding box center [562, 160] width 12 height 12
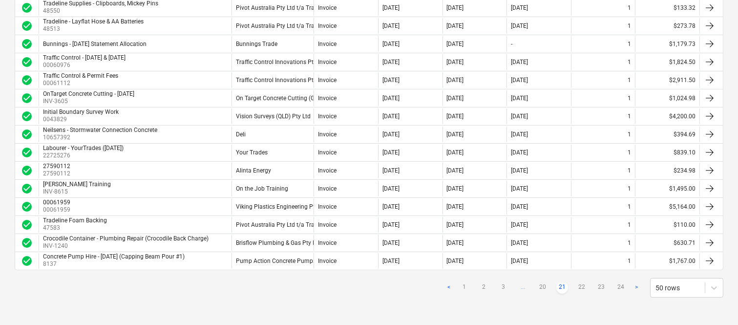
scroll to position [820, 0]
click at [583, 284] on link "22" at bounding box center [582, 288] width 12 height 12
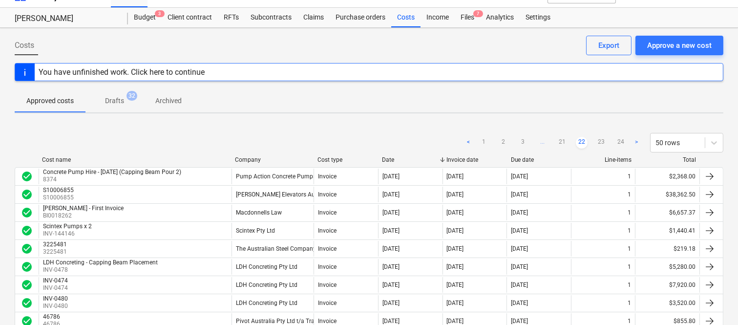
scroll to position [0, 0]
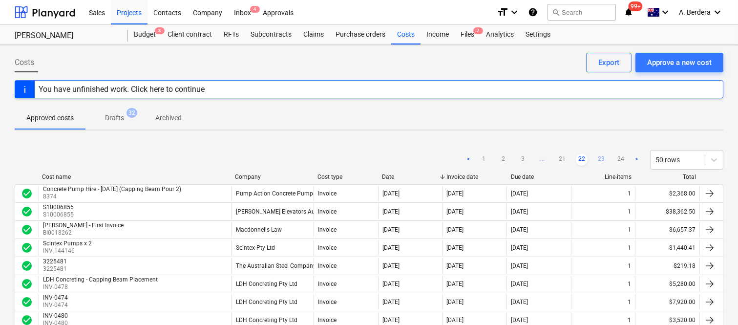
click at [601, 155] on link "23" at bounding box center [601, 160] width 12 height 12
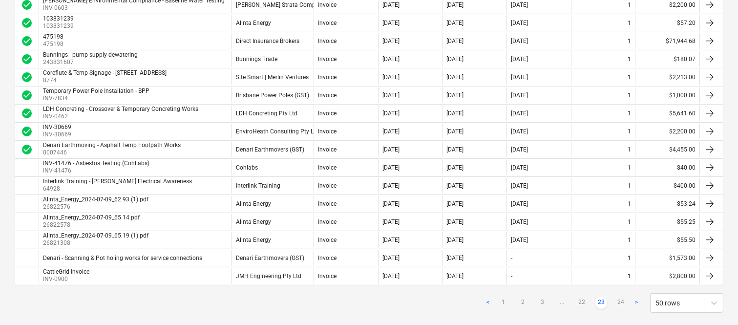
scroll to position [820, 0]
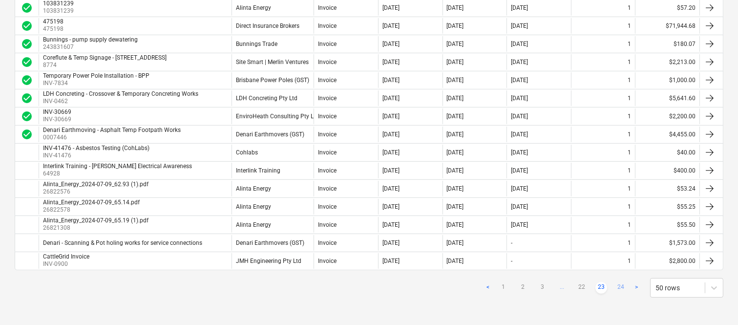
click at [621, 285] on link "24" at bounding box center [621, 288] width 12 height 12
